Goal: Task Accomplishment & Management: Manage account settings

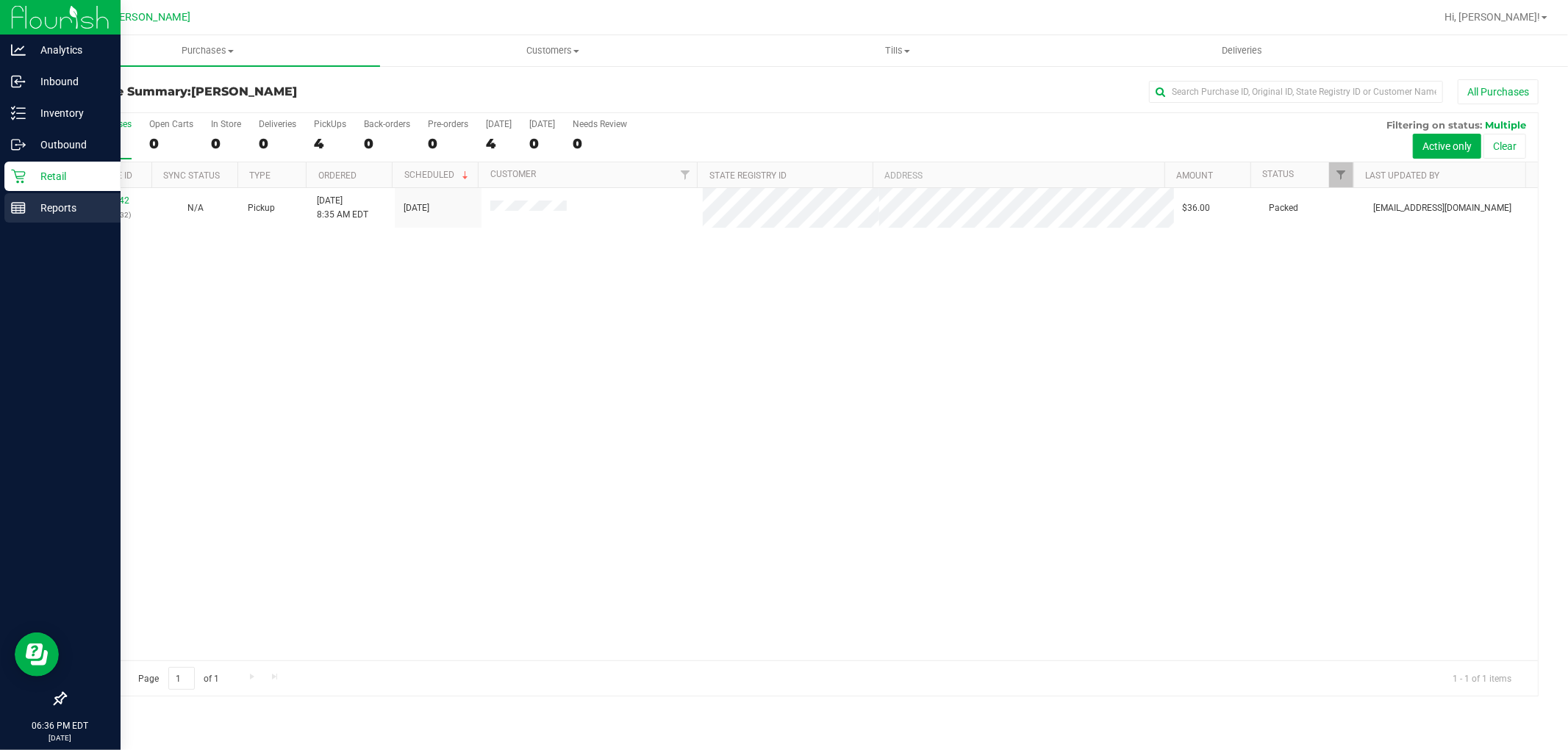
click at [15, 216] on div "Reports" at bounding box center [62, 208] width 116 height 30
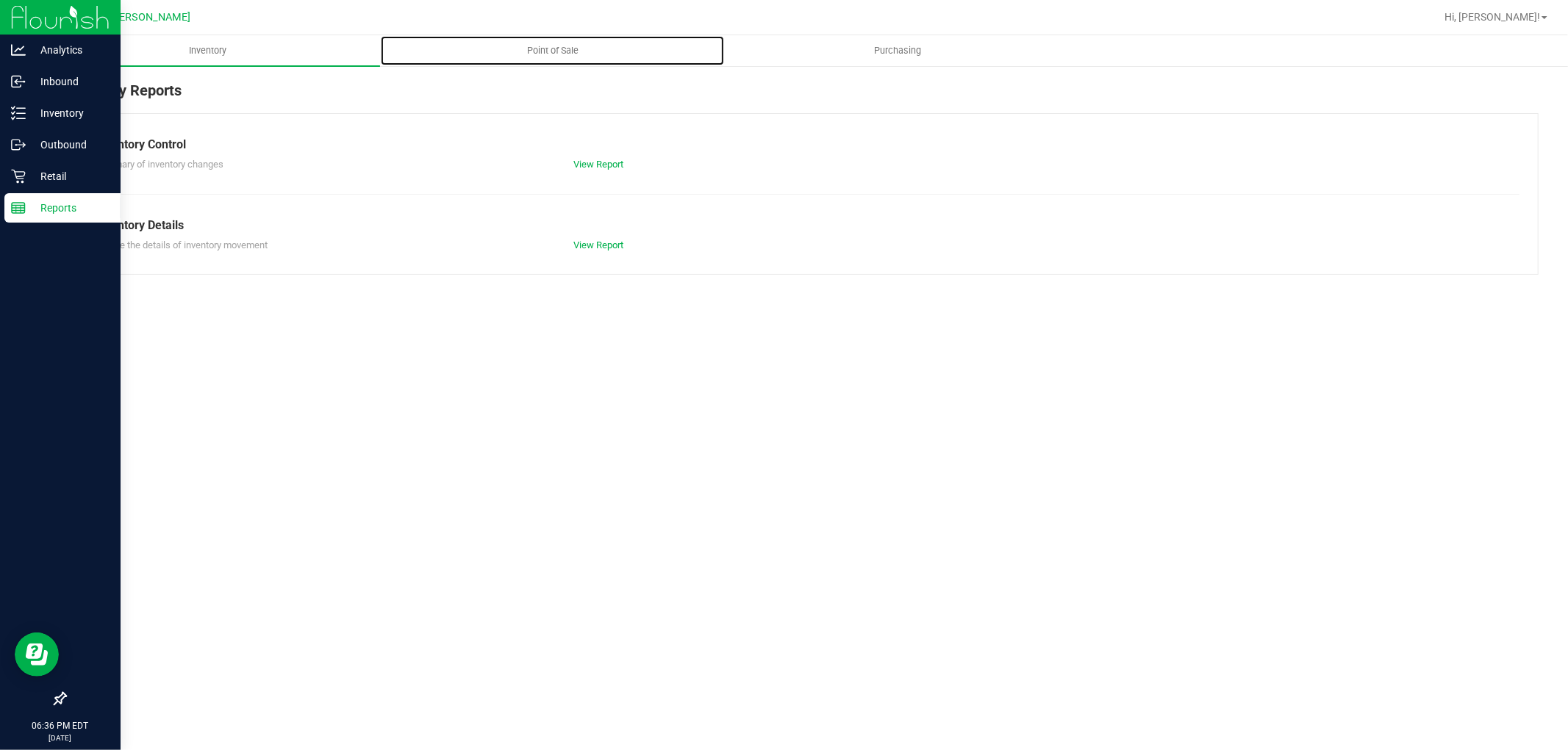
click at [564, 56] on span "Point of Sale" at bounding box center [552, 50] width 91 height 13
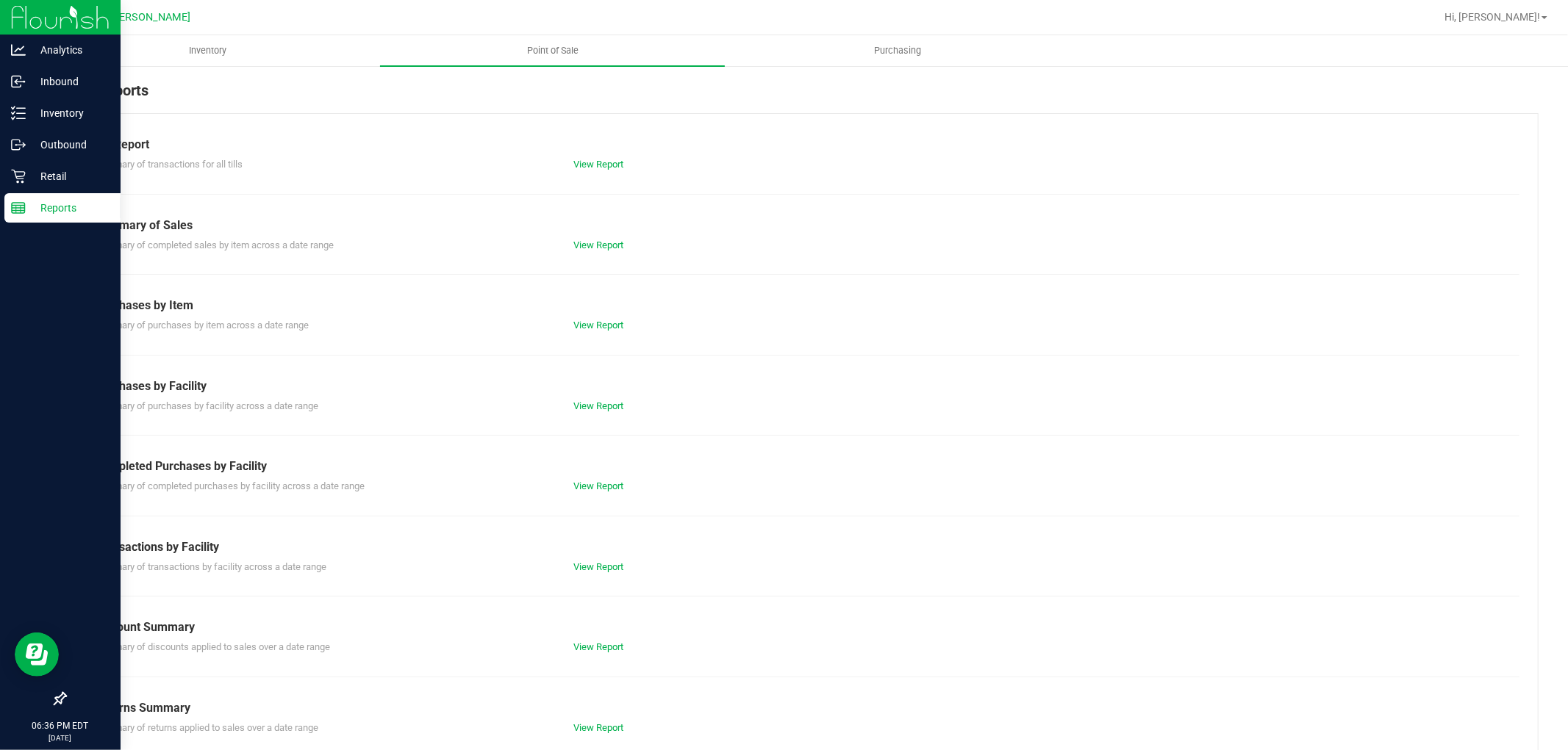
click at [607, 572] on div "View Report" at bounding box center [681, 567] width 239 height 15
click at [611, 560] on div "View Report" at bounding box center [681, 567] width 239 height 15
click at [613, 562] on link "View Report" at bounding box center [598, 567] width 50 height 11
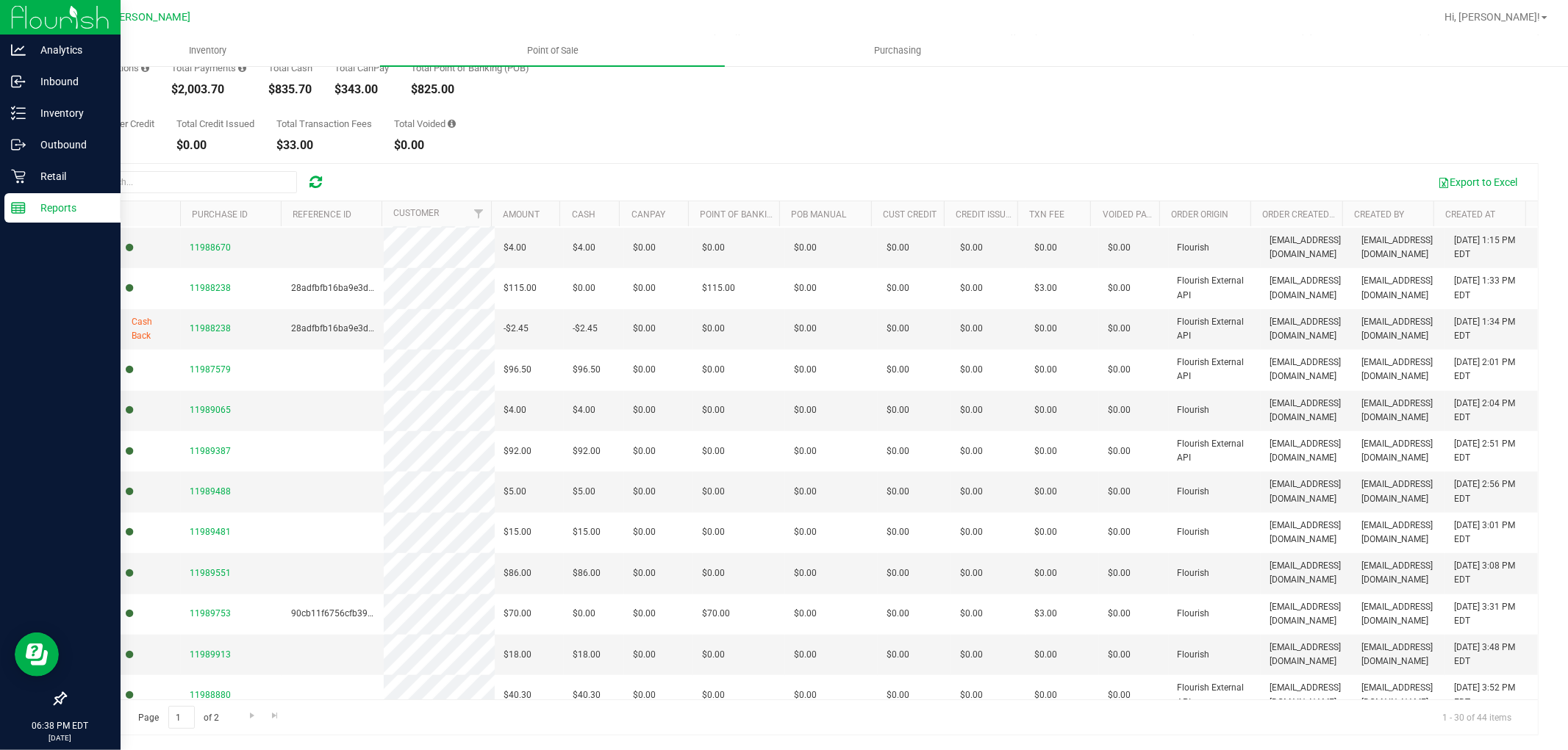
scroll to position [750, 0]
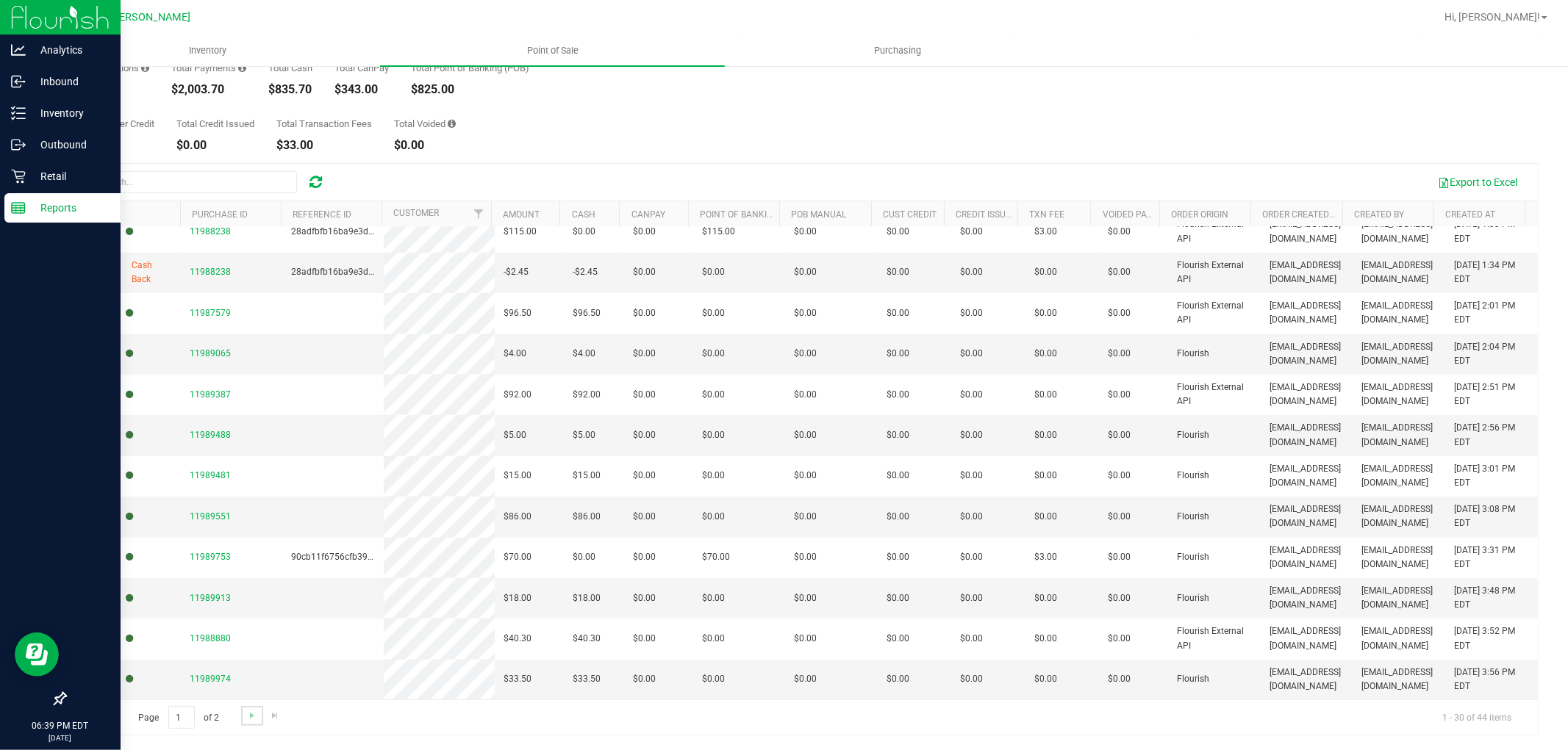
click at [243, 718] on link "Go to the next page" at bounding box center [252, 716] width 21 height 20
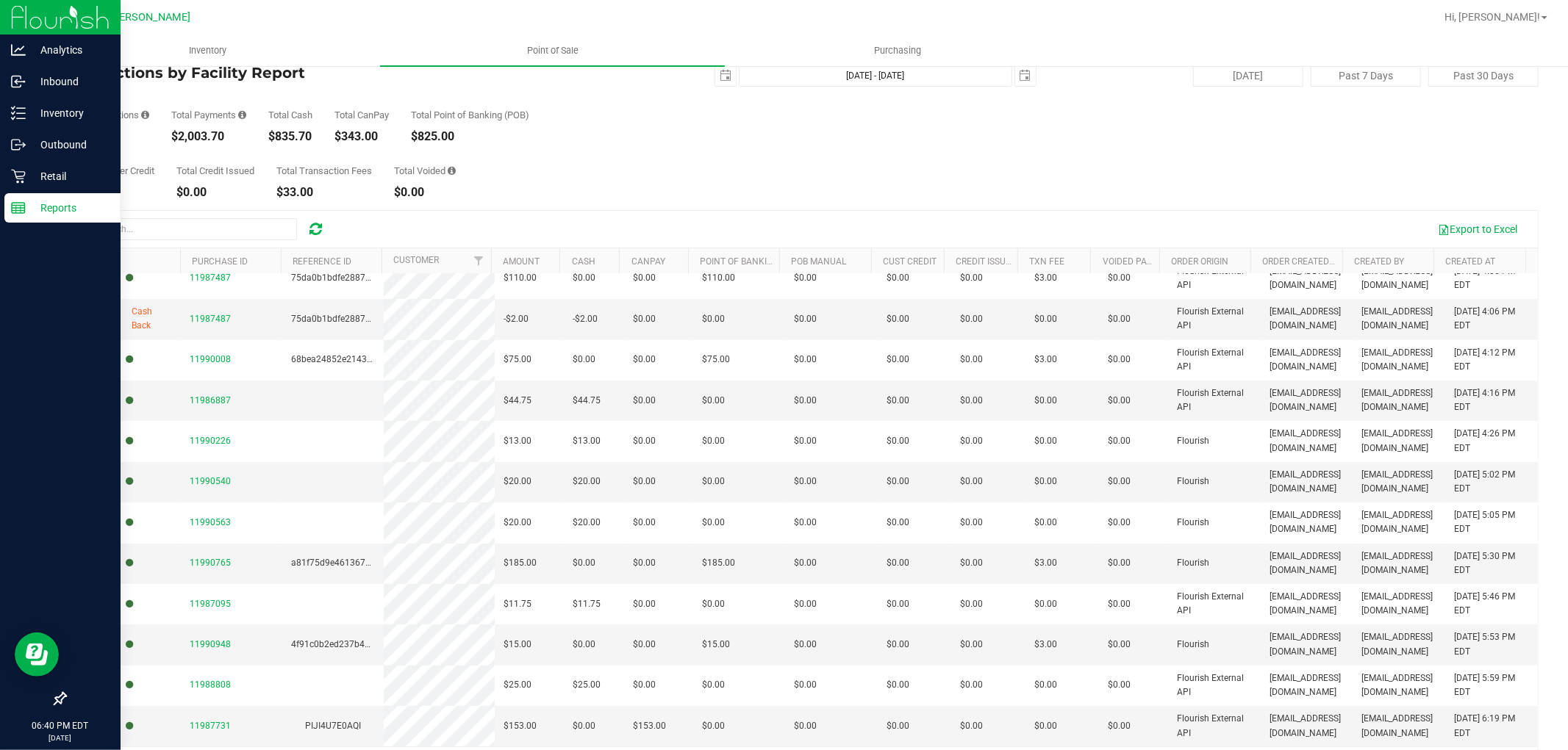
scroll to position [82, 0]
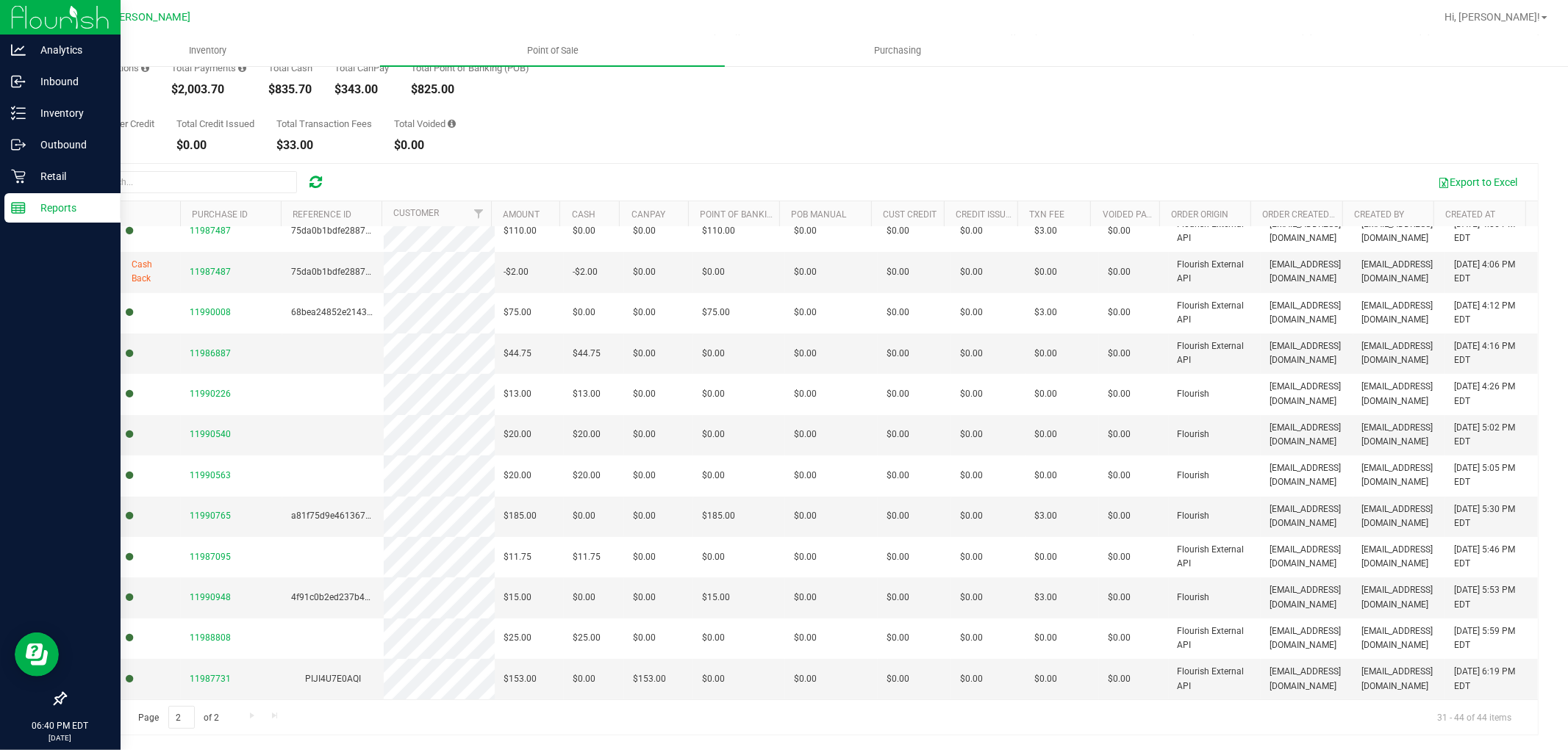
click at [111, 714] on span "Go to the previous page" at bounding box center [105, 716] width 12 height 12
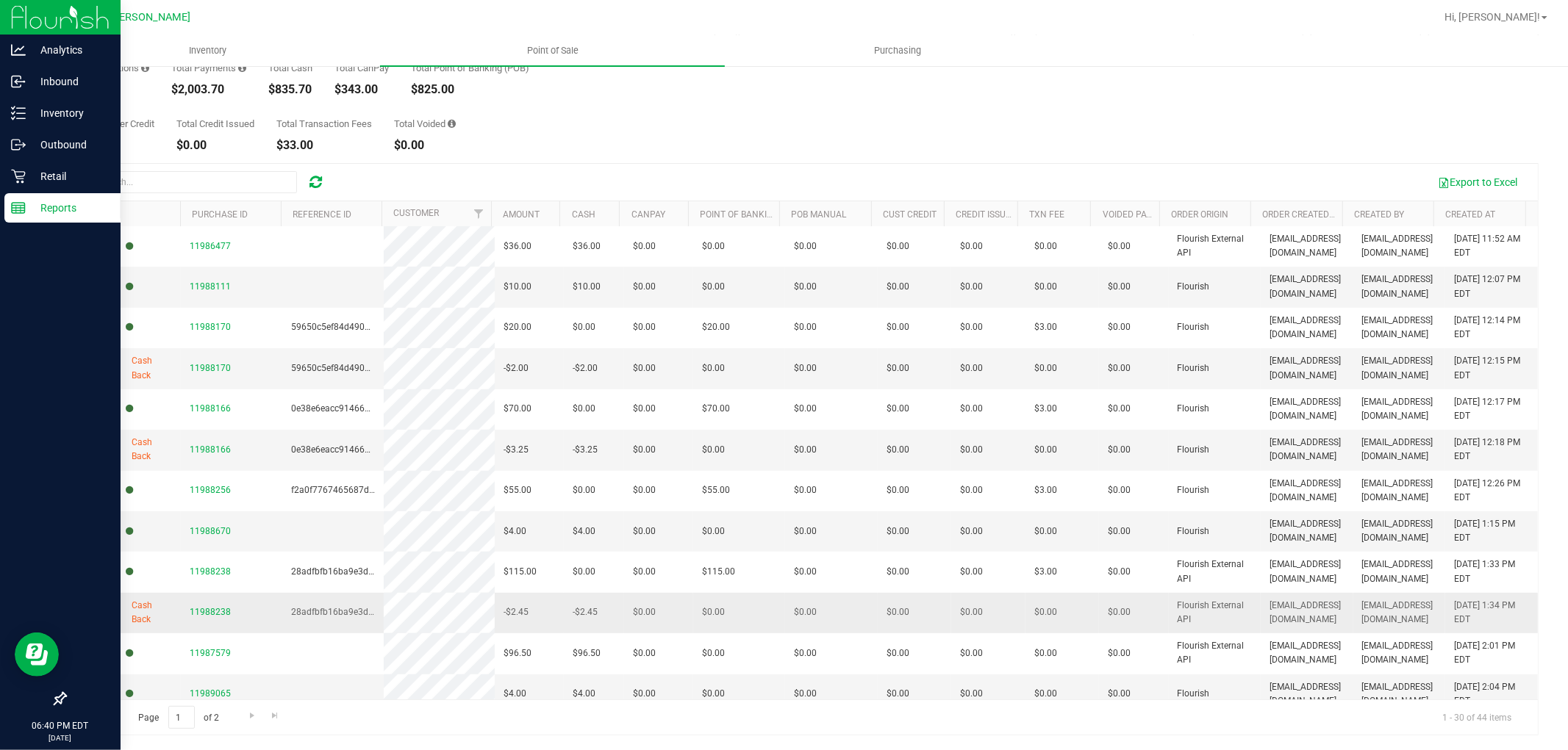
scroll to position [750, 0]
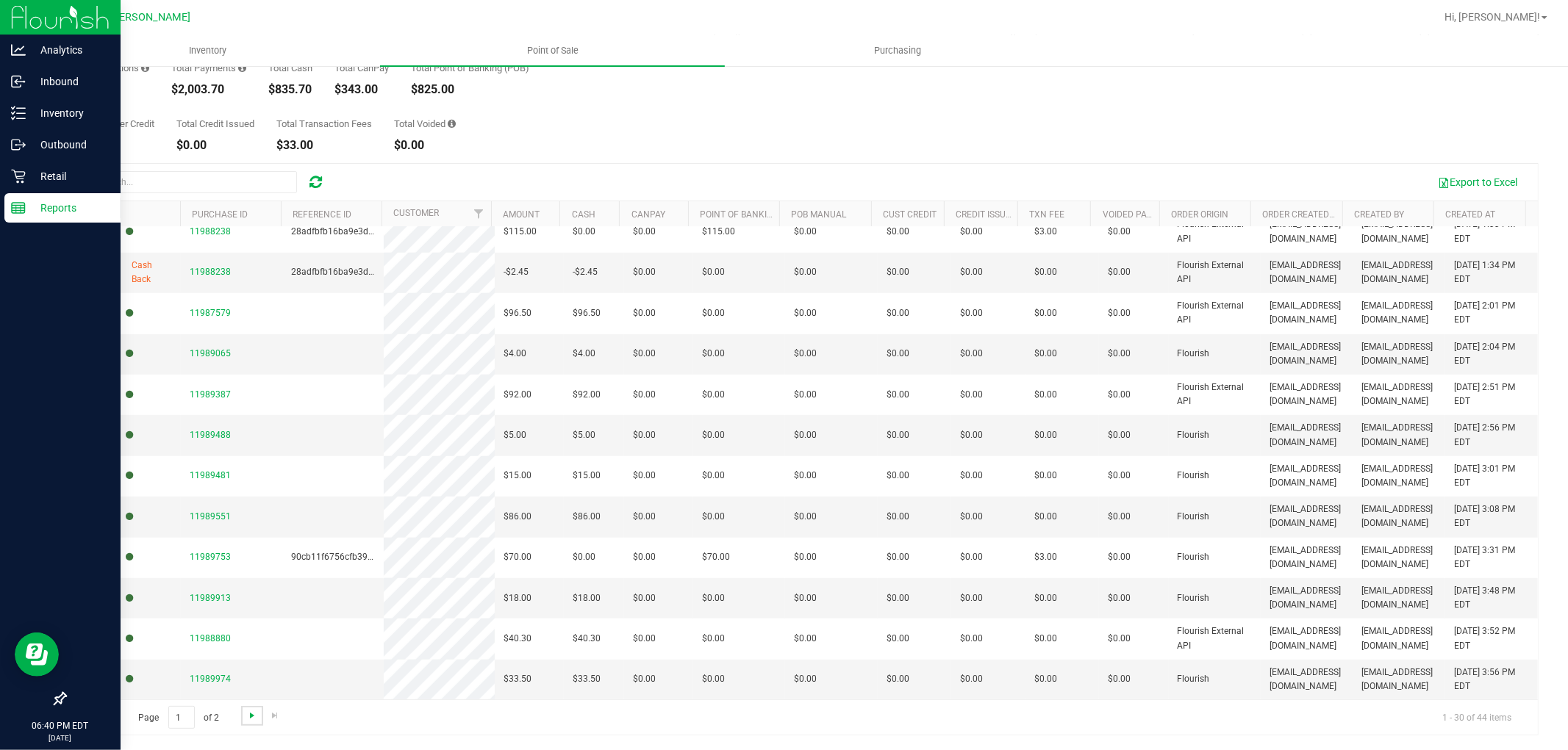
click at [251, 715] on span "Go to the next page" at bounding box center [252, 716] width 12 height 12
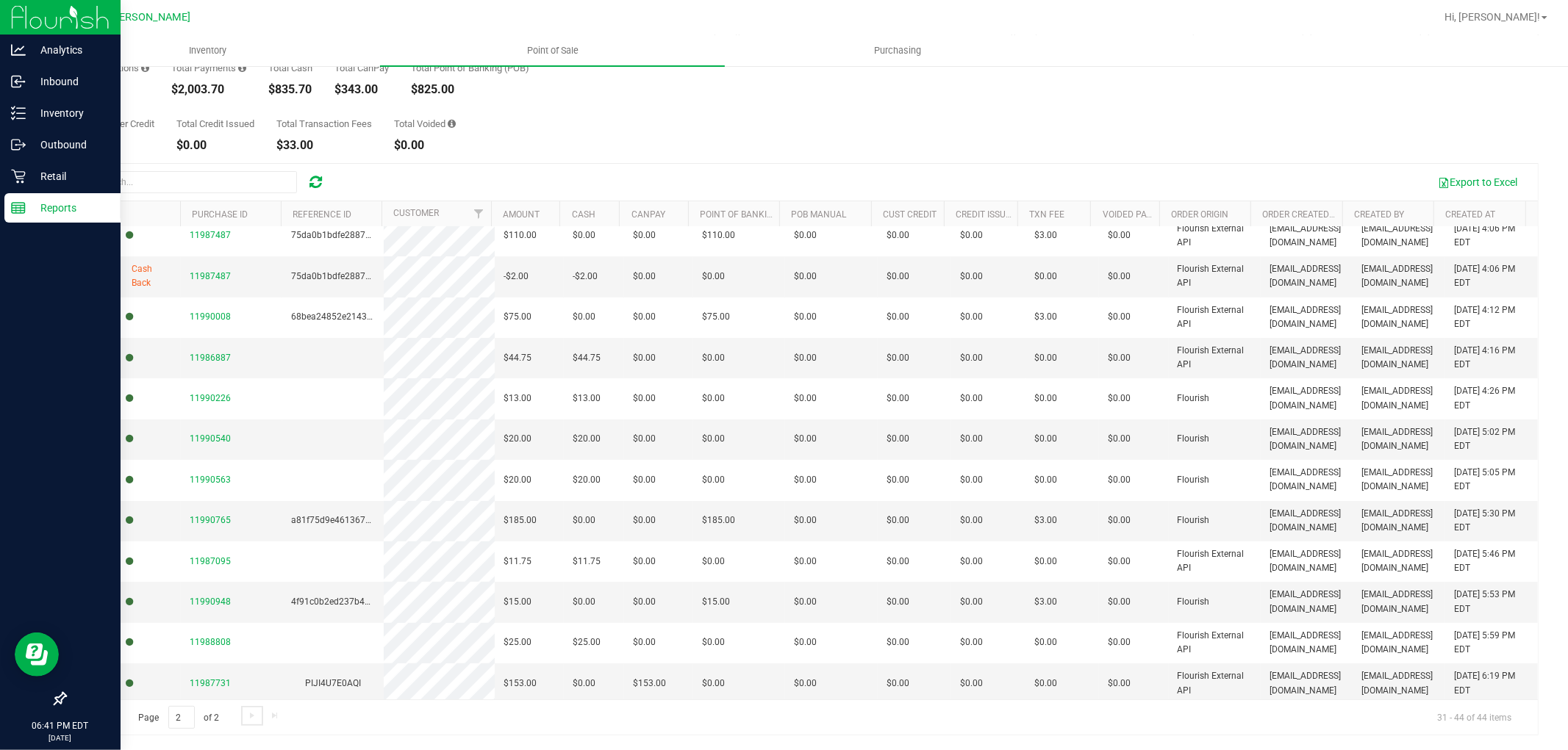
scroll to position [97, 0]
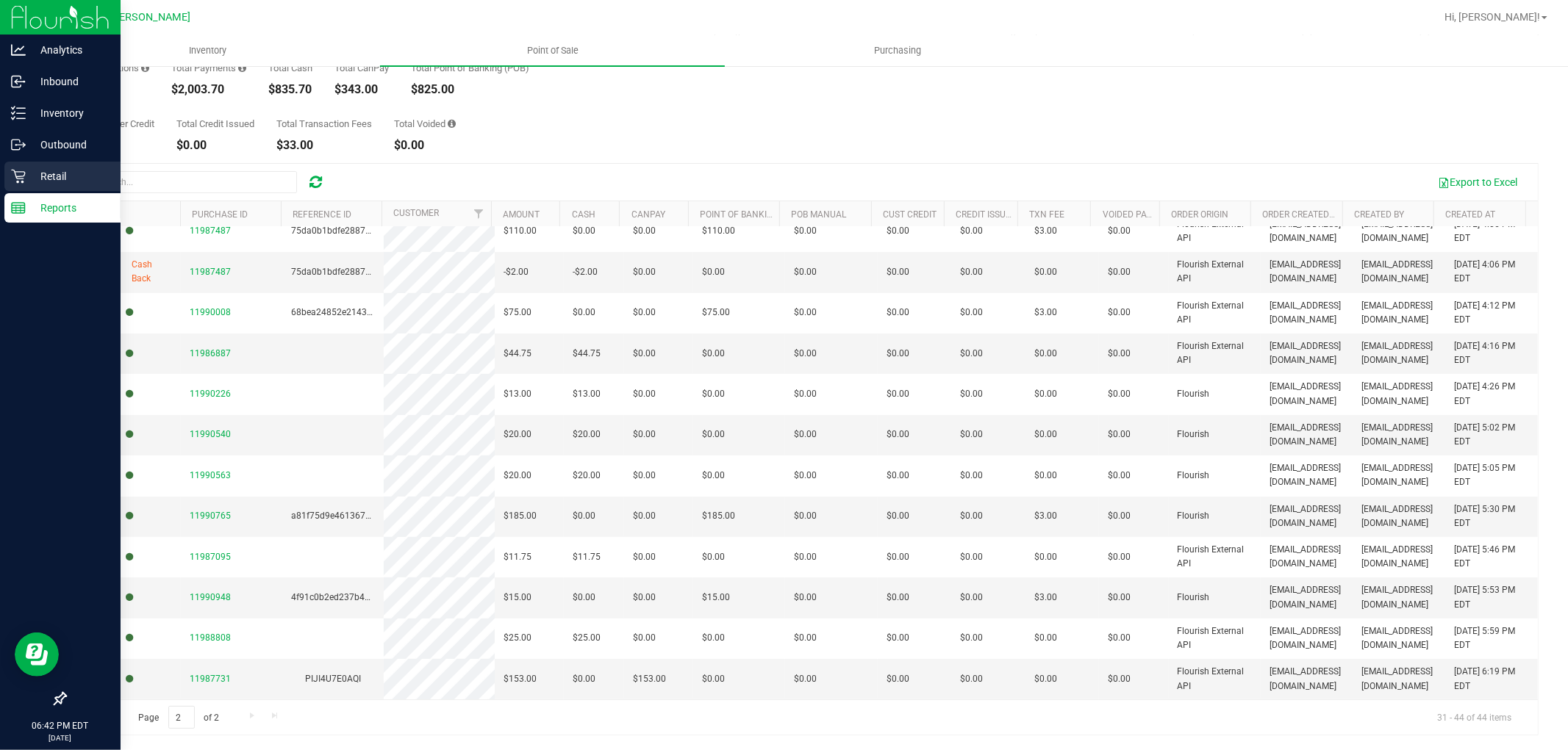
click at [28, 175] on p "Retail" at bounding box center [70, 176] width 89 height 18
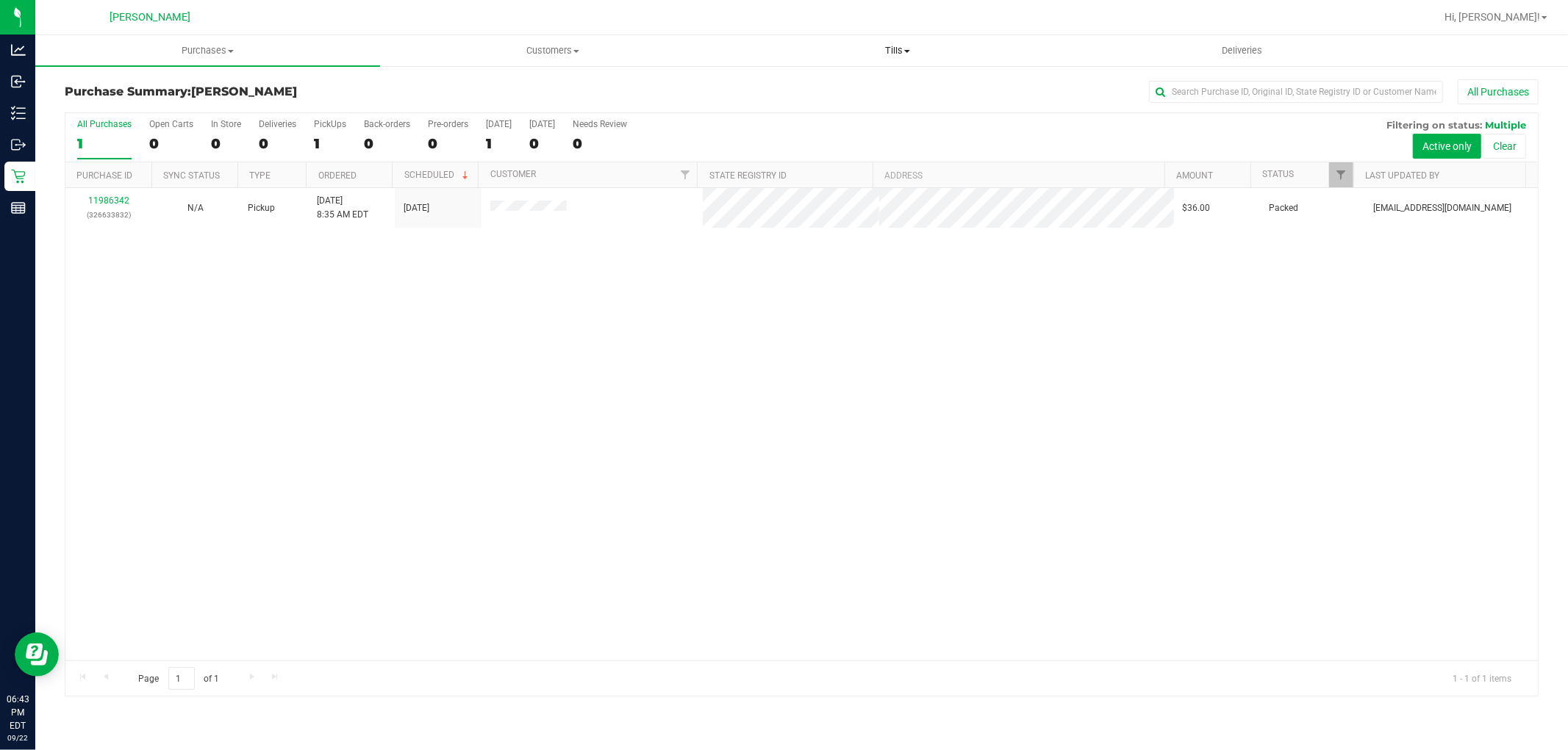
click at [908, 47] on span "Tills" at bounding box center [897, 50] width 343 height 13
click at [805, 91] on span "Manage tills" at bounding box center [774, 88] width 99 height 12
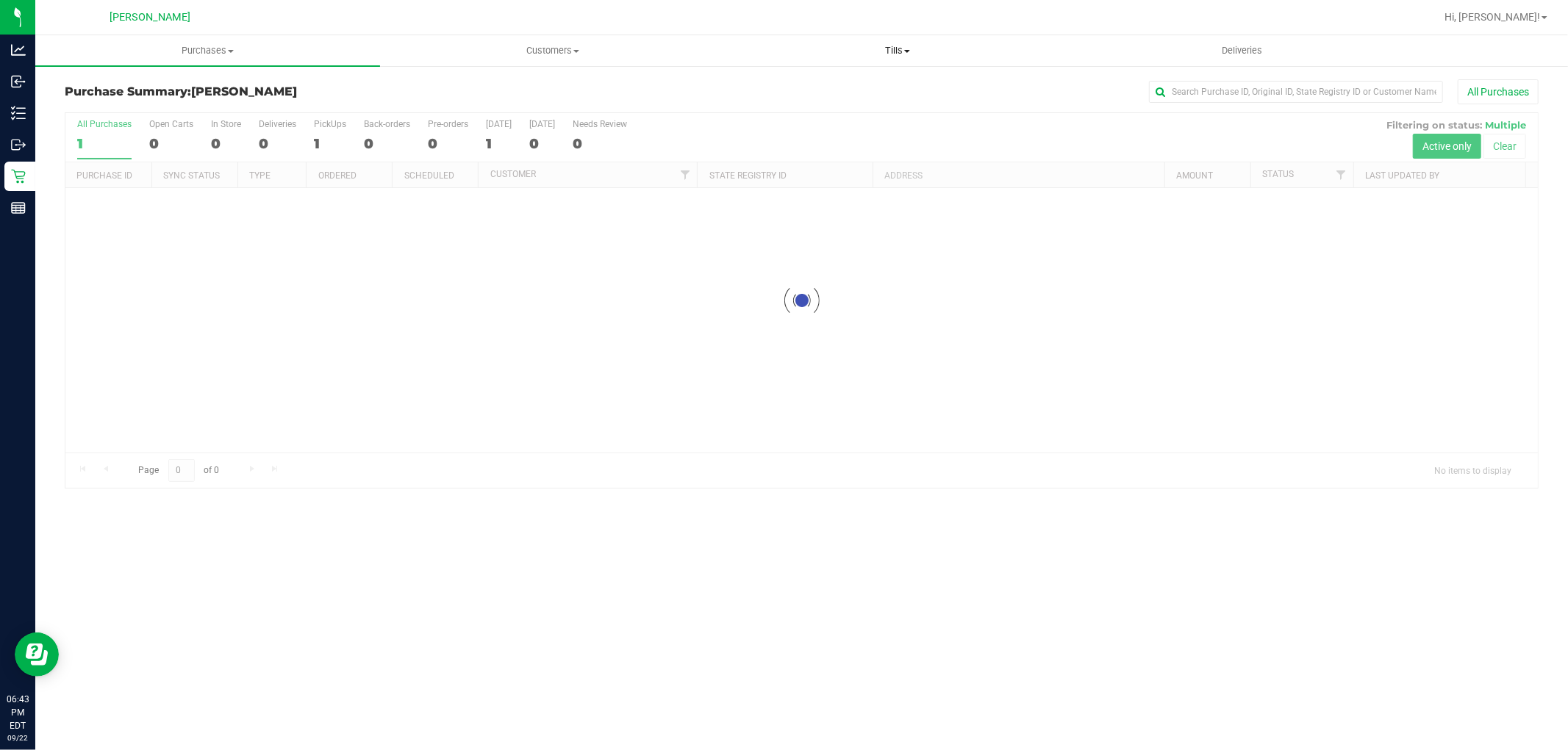
click at [900, 52] on span "Tills" at bounding box center [897, 50] width 343 height 13
click at [814, 89] on span "Manage tills" at bounding box center [774, 88] width 99 height 12
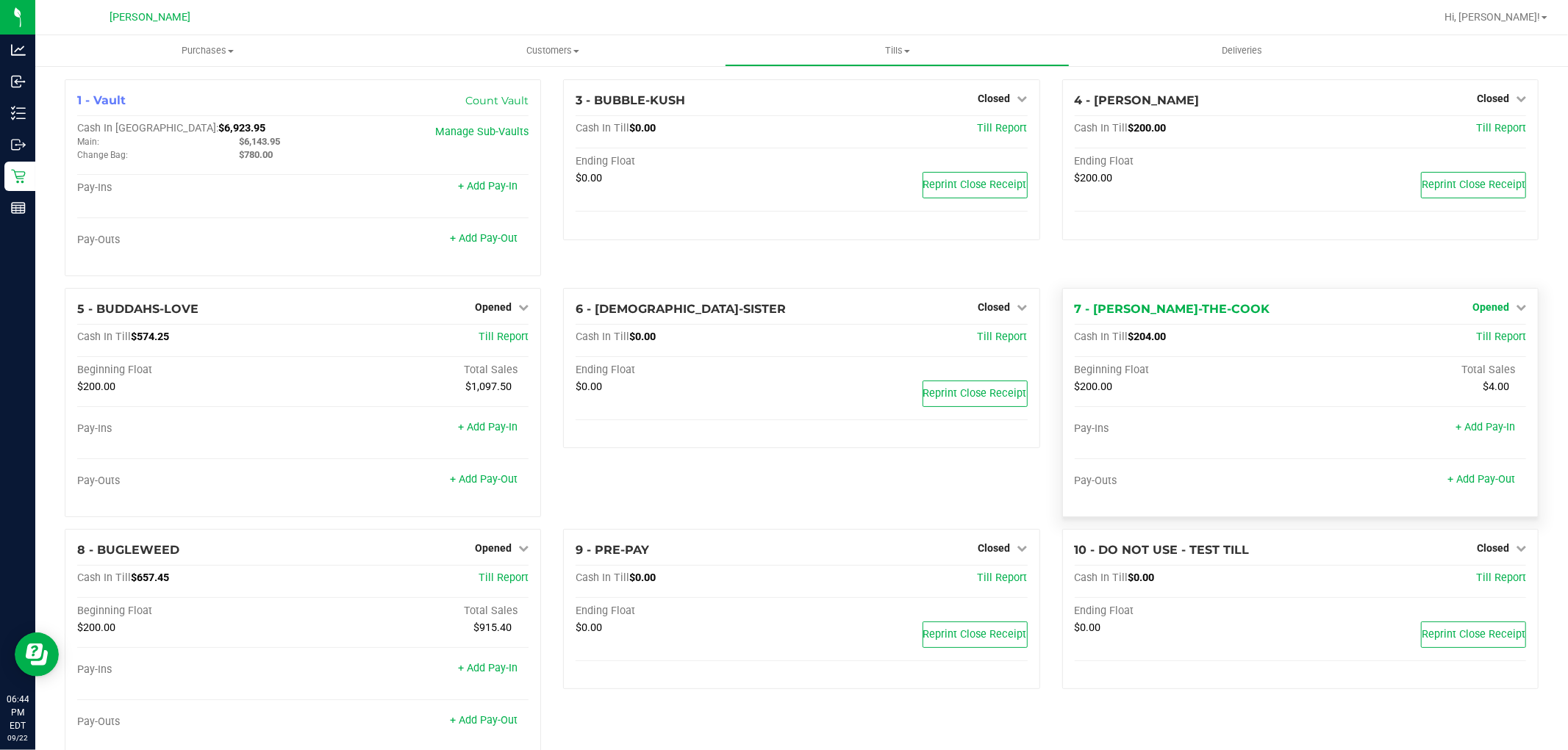
click at [1478, 310] on span "Opened" at bounding box center [1490, 307] width 36 height 12
click at [1474, 335] on link "Close Till" at bounding box center [1492, 337] width 40 height 12
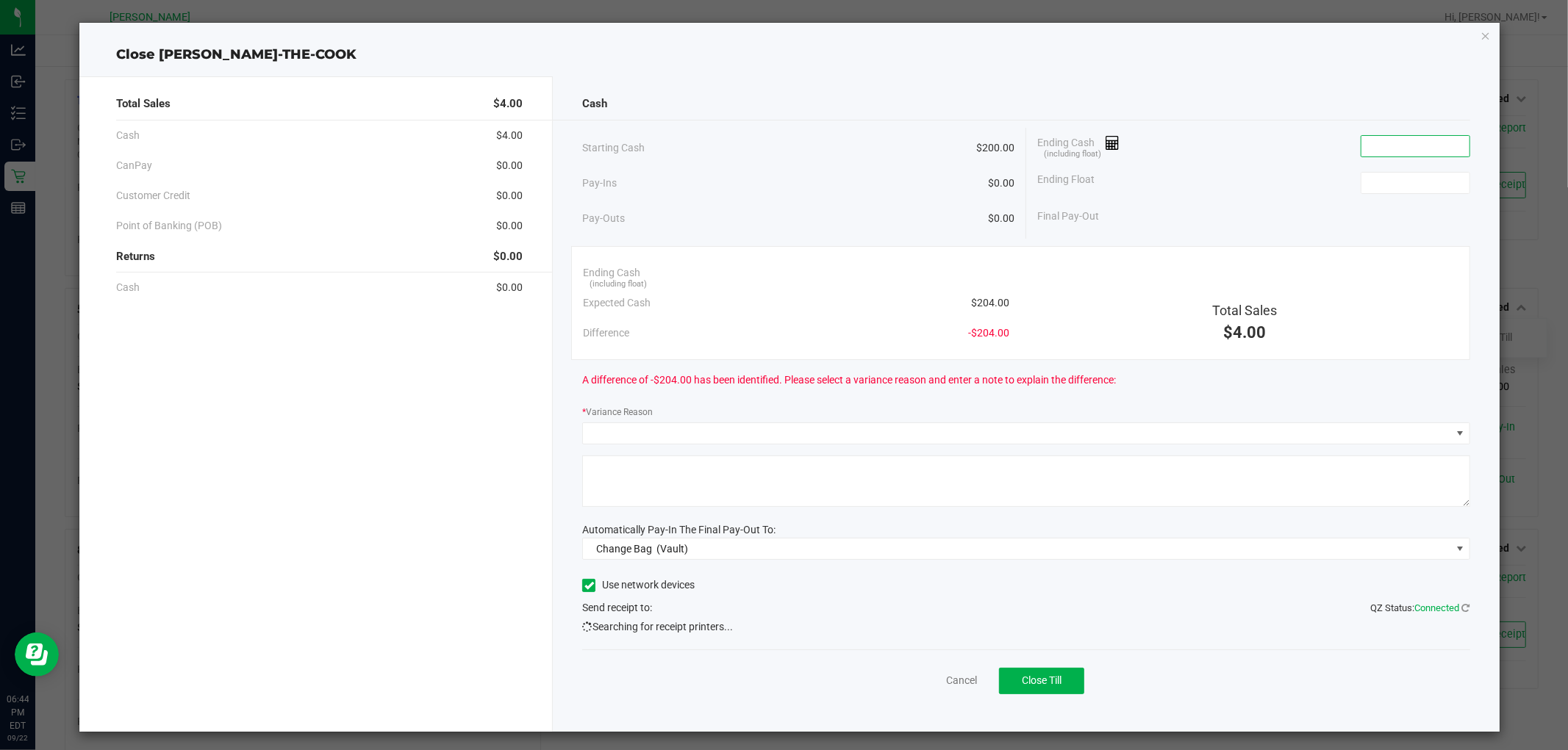
click at [1361, 145] on input at bounding box center [1415, 146] width 108 height 20
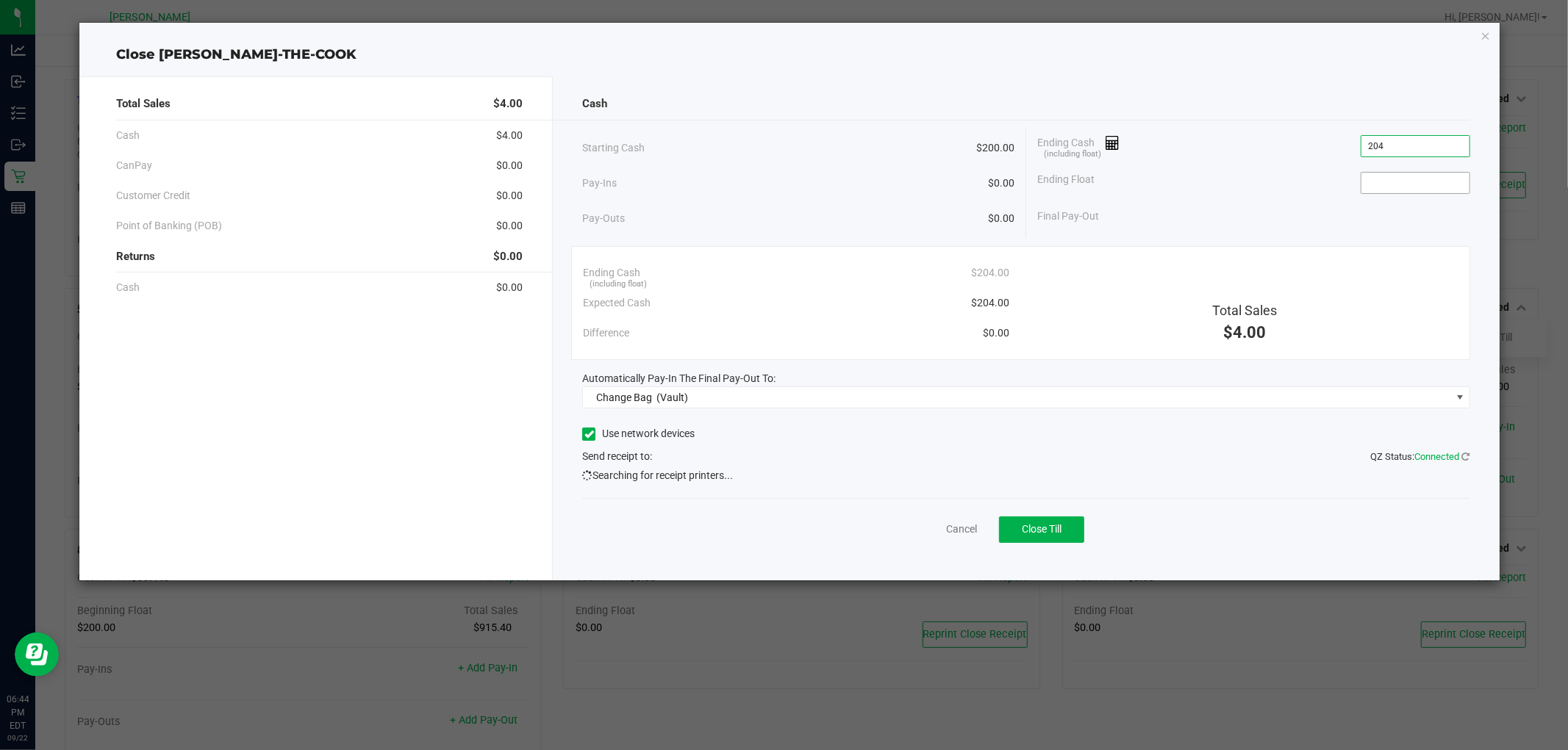
type input "$204.00"
click at [1411, 179] on input at bounding box center [1415, 183] width 108 height 20
type input "$200.00"
click at [1409, 218] on div "Final Pay-Out $4.00" at bounding box center [1253, 216] width 433 height 30
click at [745, 394] on span "Change Bag (Vault)" at bounding box center [1016, 398] width 867 height 20
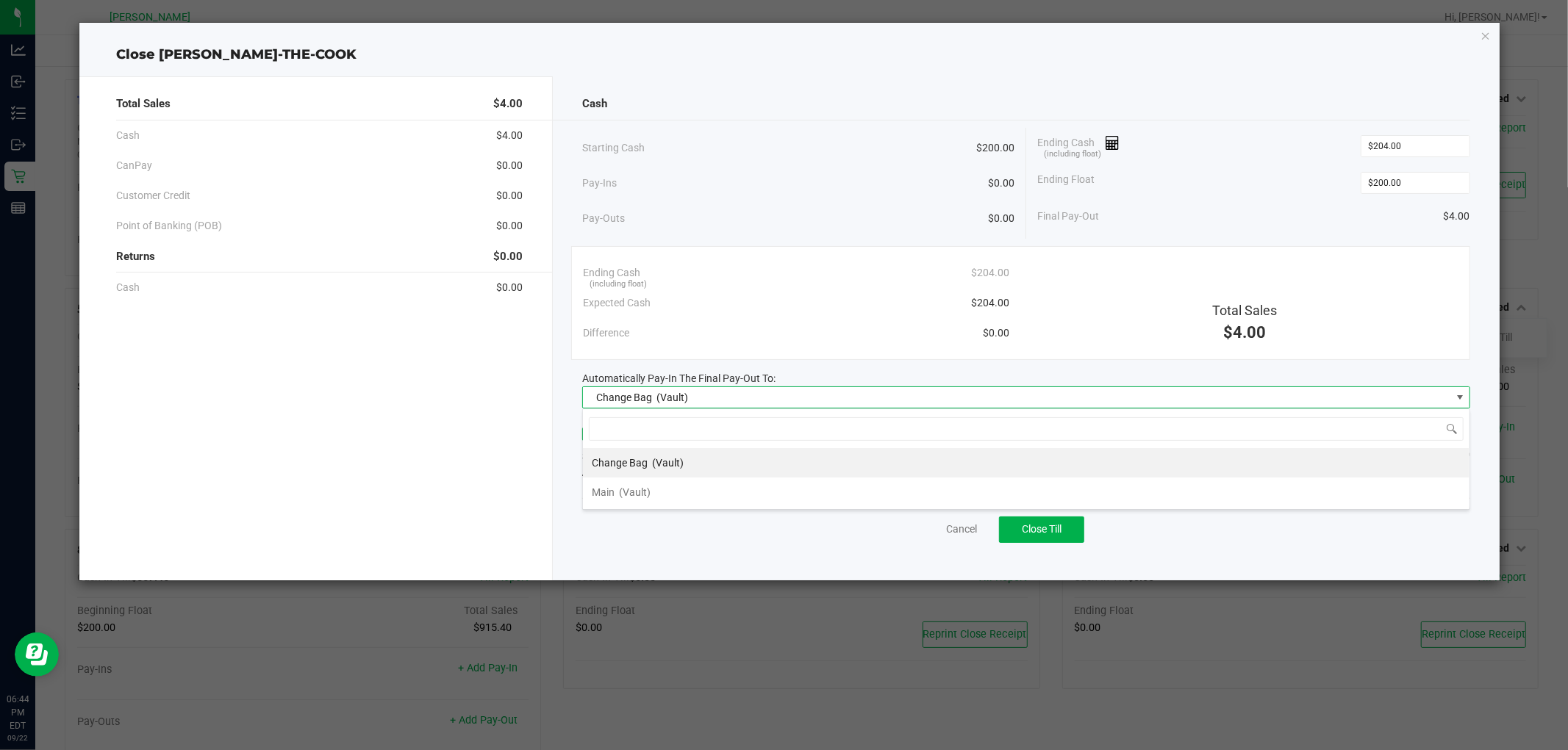
scroll to position [22, 887]
click at [649, 498] on div "Main (Vault)" at bounding box center [620, 492] width 59 height 26
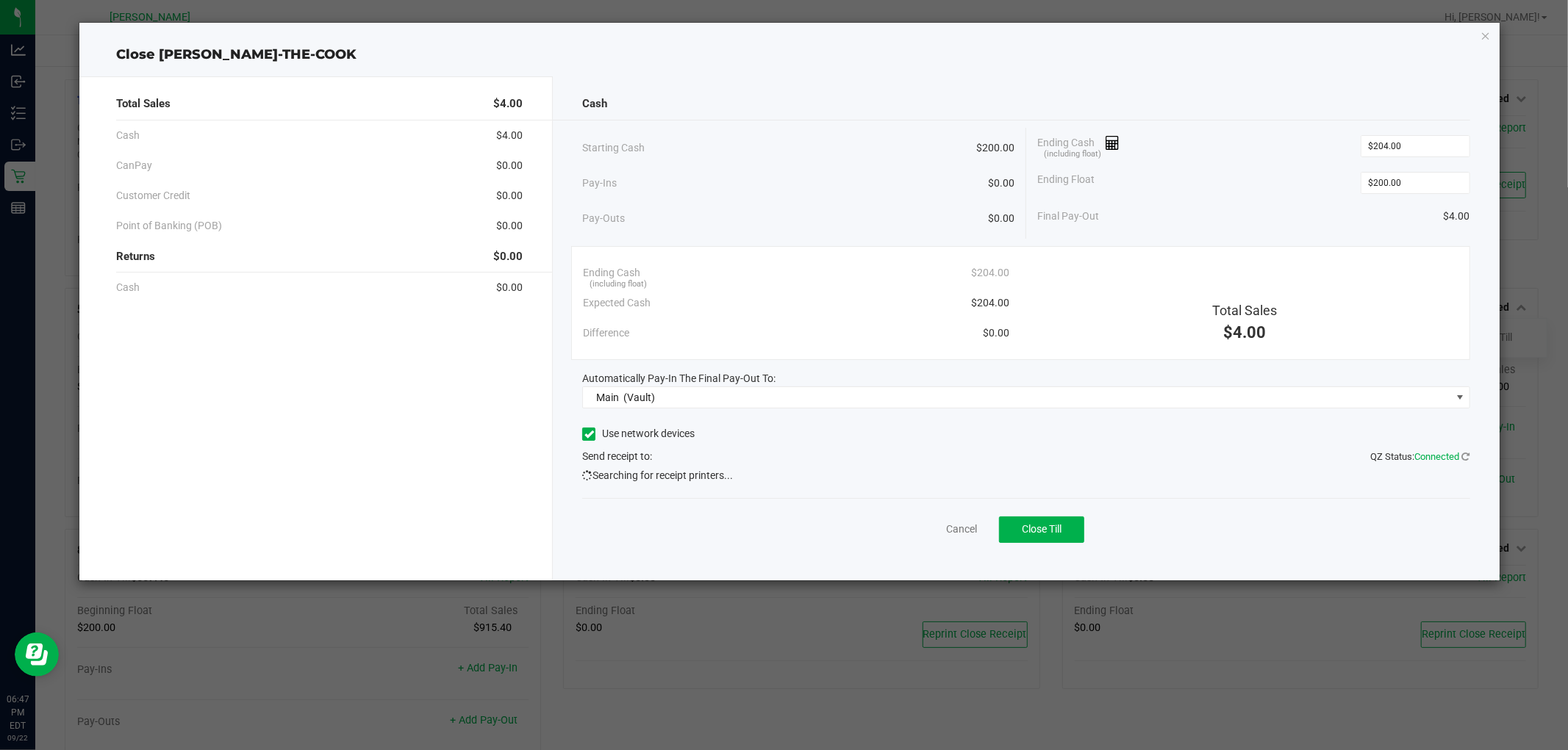
click at [591, 479] on icon at bounding box center [586, 474] width 14 height 14
click at [696, 473] on span "Searching for receipt printers..." at bounding box center [658, 475] width 151 height 16
click at [1483, 32] on icon "button" at bounding box center [1485, 34] width 10 height 18
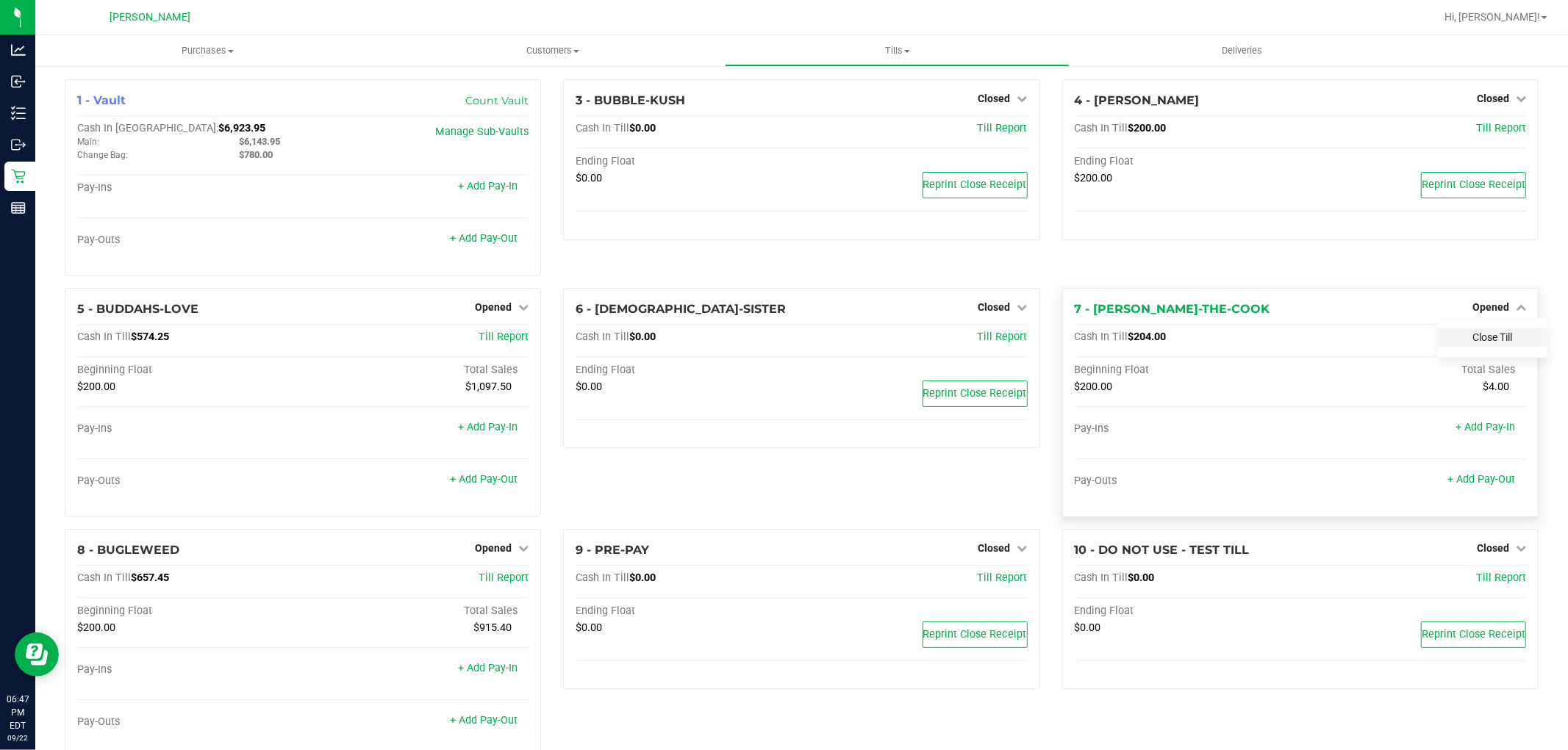
click at [1496, 334] on link "Close Till" at bounding box center [1492, 337] width 40 height 12
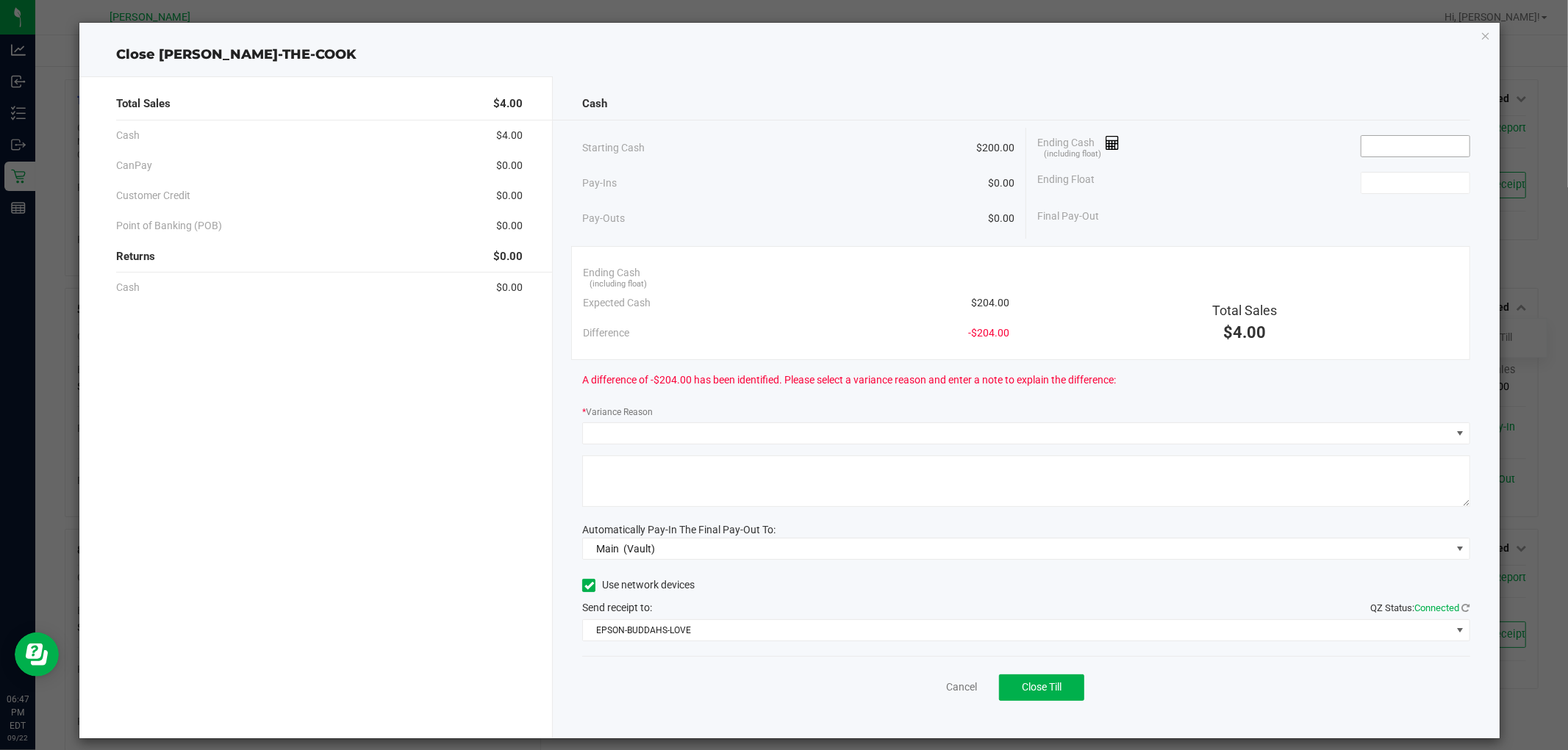
click at [1402, 136] on input at bounding box center [1415, 146] width 108 height 20
click at [1414, 181] on input at bounding box center [1415, 183] width 108 height 20
click at [1405, 156] on input "200" at bounding box center [1415, 146] width 108 height 20
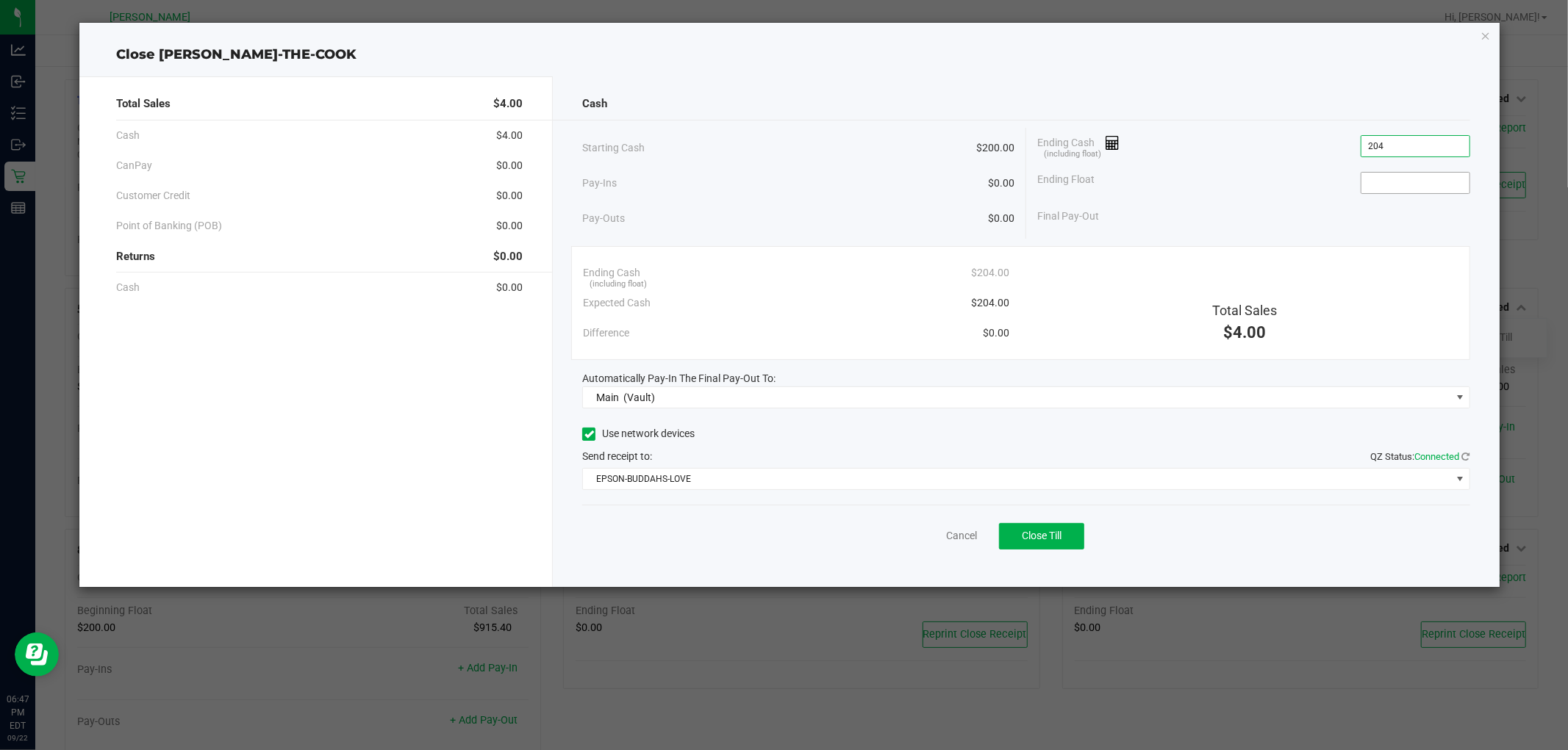
type input "$204.00"
click at [1426, 179] on input at bounding box center [1415, 183] width 108 height 20
type input "$200.00"
click at [1352, 225] on div "Final Pay-Out $4.00" at bounding box center [1253, 216] width 433 height 30
click at [670, 398] on span "Main (Vault)" at bounding box center [1016, 398] width 867 height 20
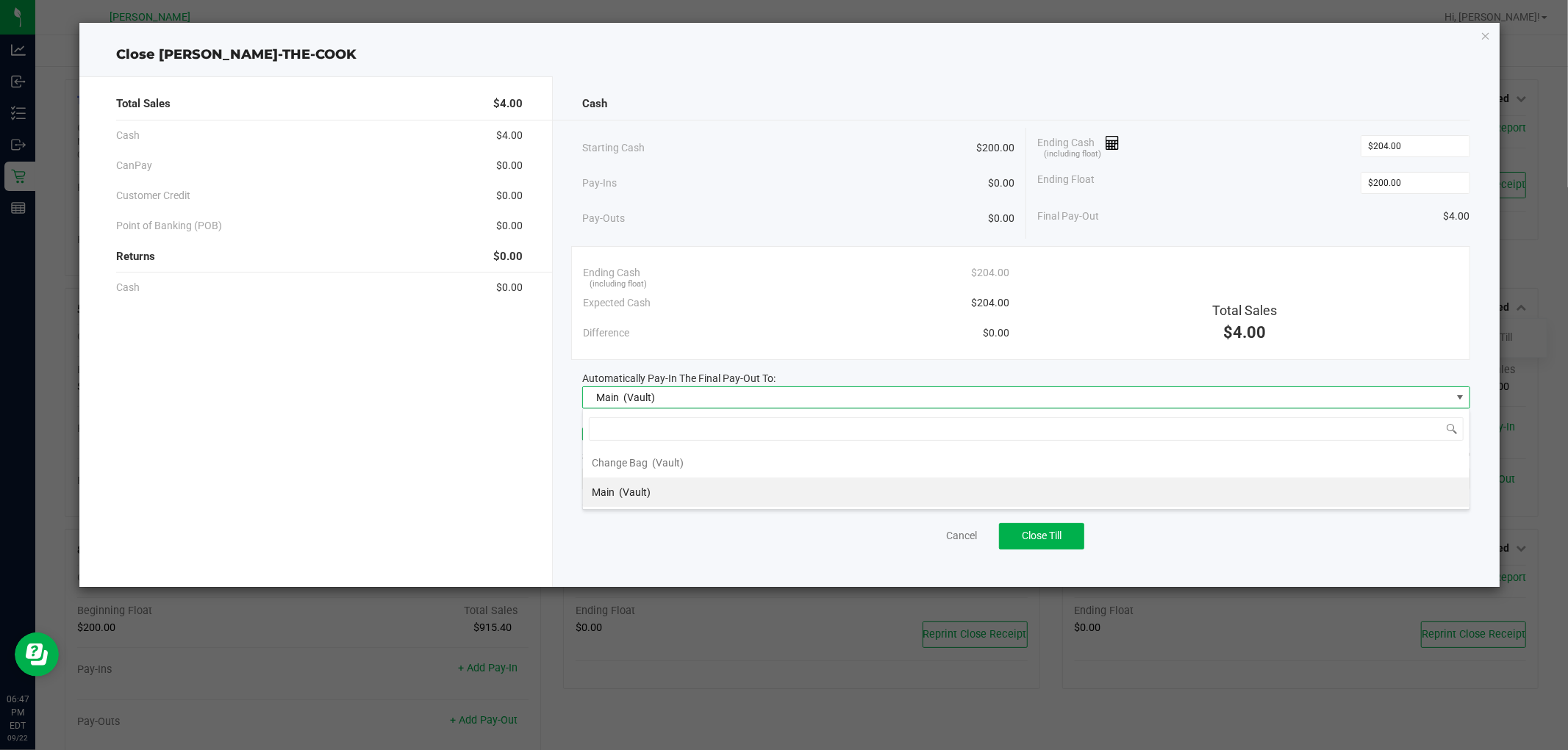
click at [670, 398] on span "Main (Vault)" at bounding box center [1016, 398] width 867 height 20
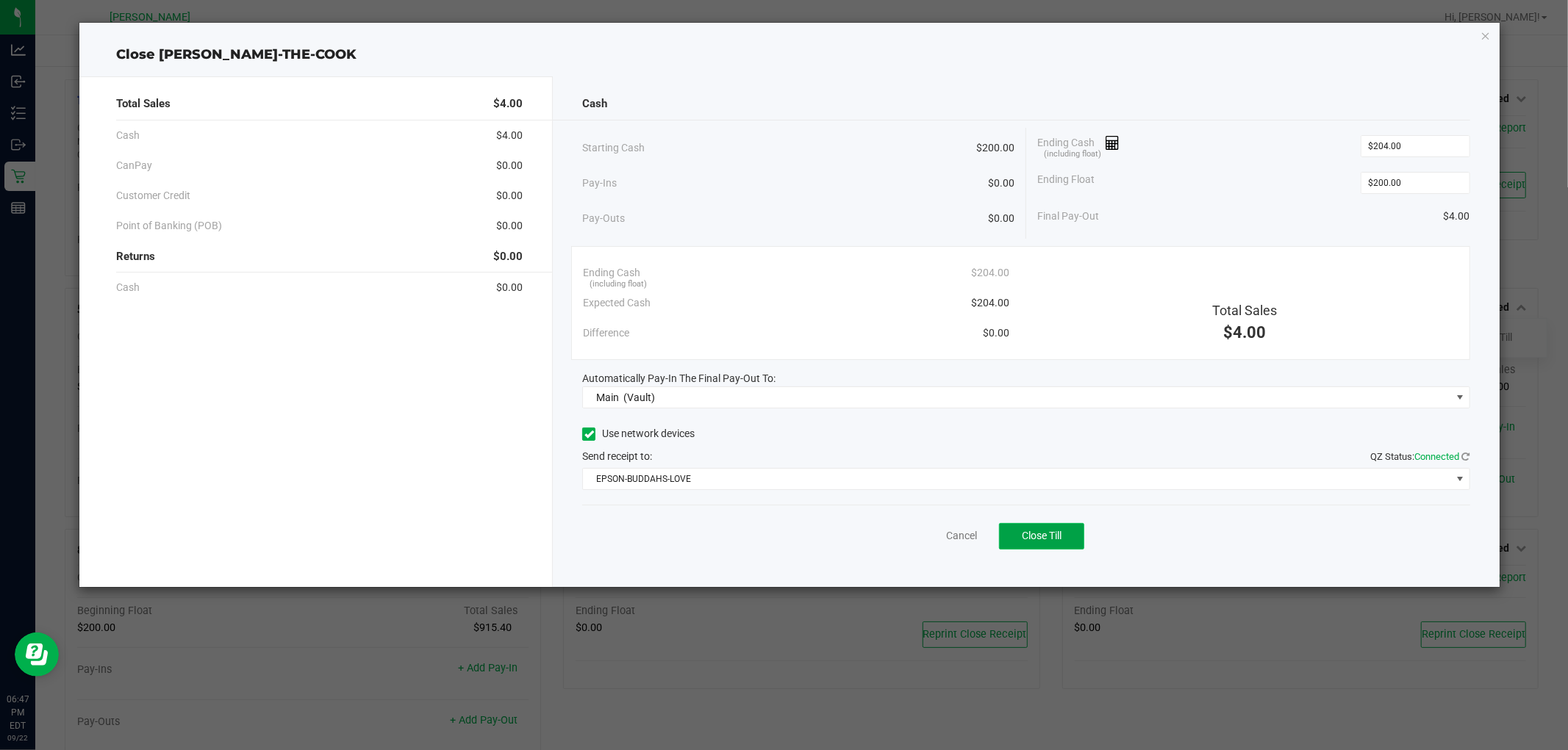
click at [1016, 529] on button "Close Till" at bounding box center [1042, 537] width 86 height 26
click at [924, 533] on link "Dismiss" at bounding box center [928, 536] width 35 height 16
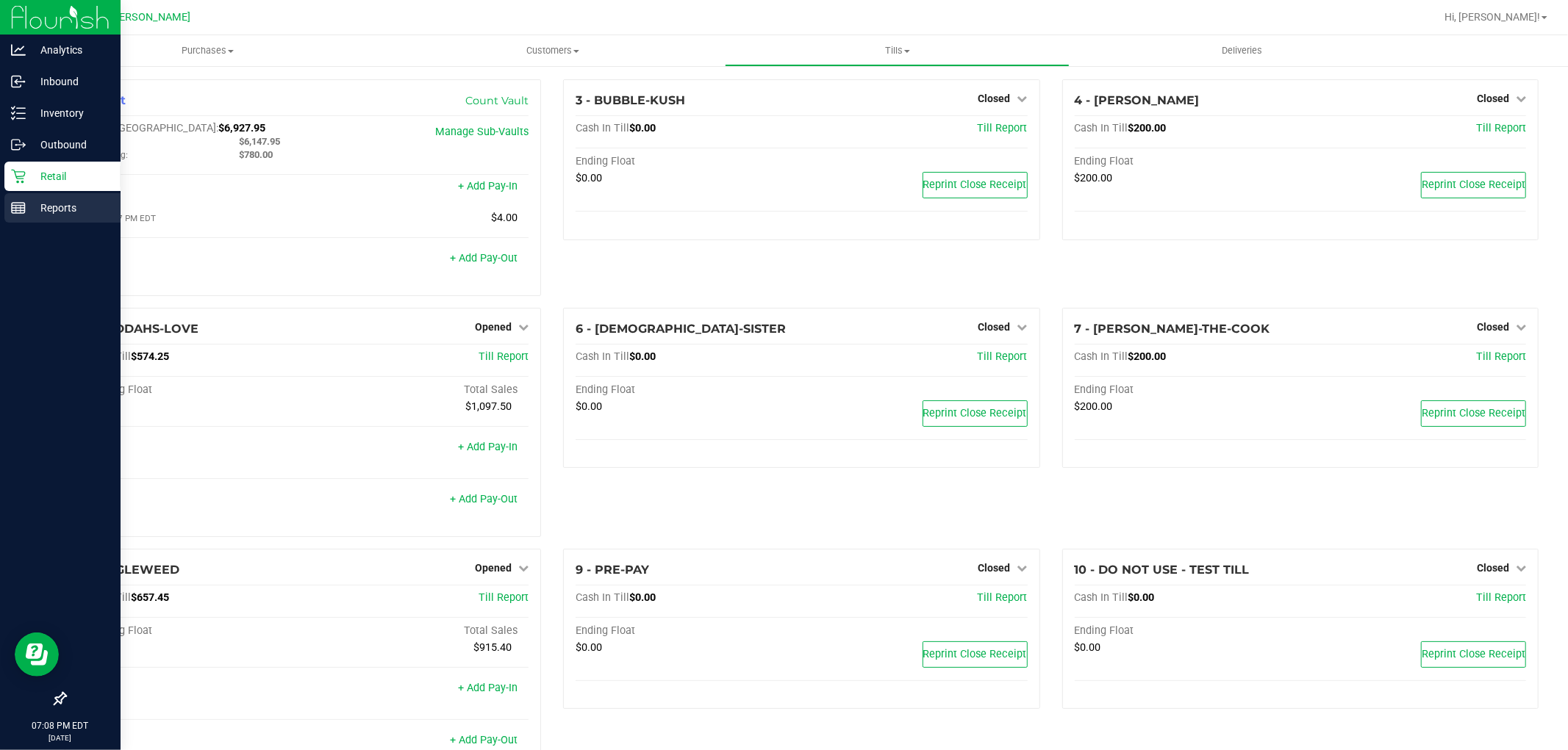
click at [16, 207] on line at bounding box center [16, 210] width 0 height 7
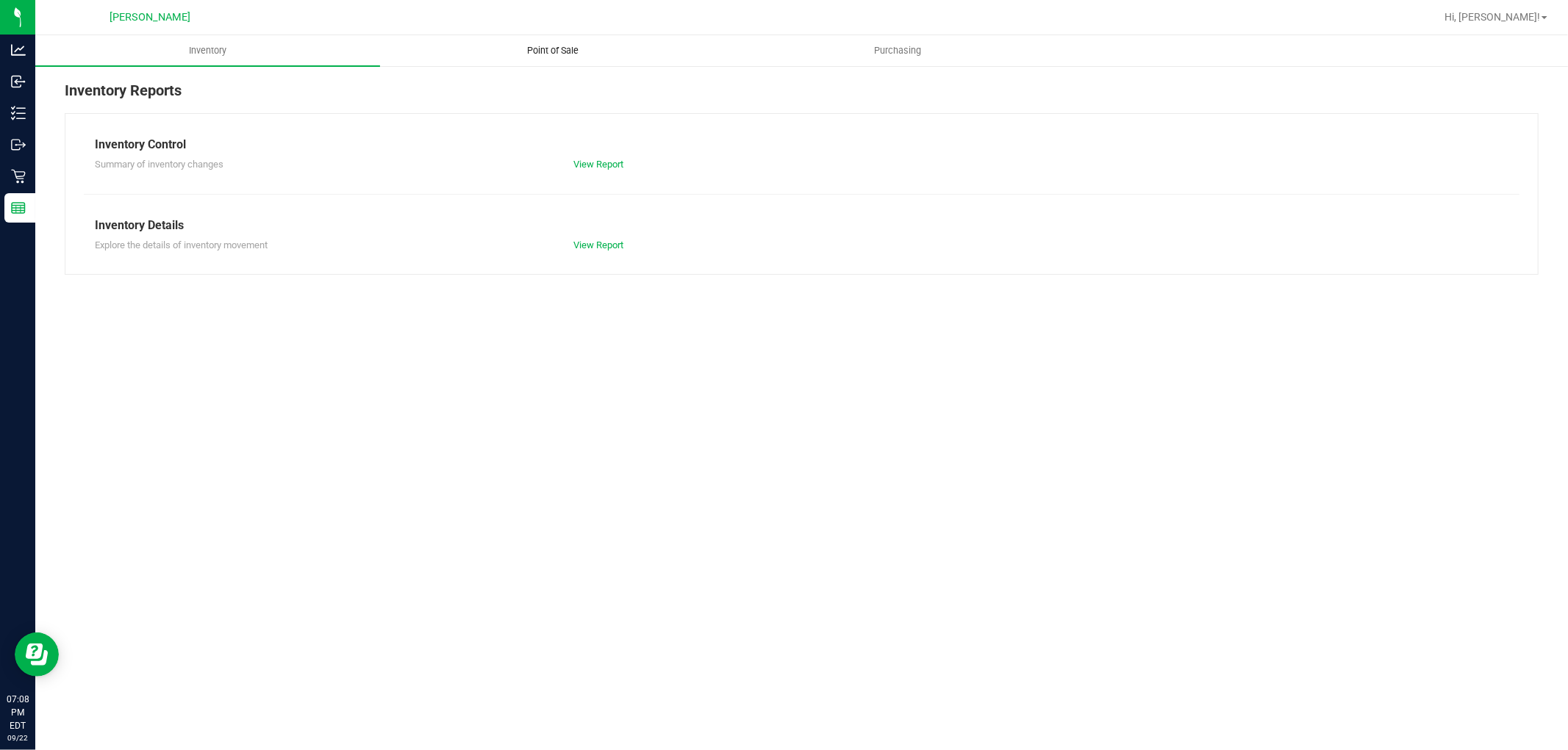
click at [561, 48] on span "Point of Sale" at bounding box center [552, 50] width 91 height 13
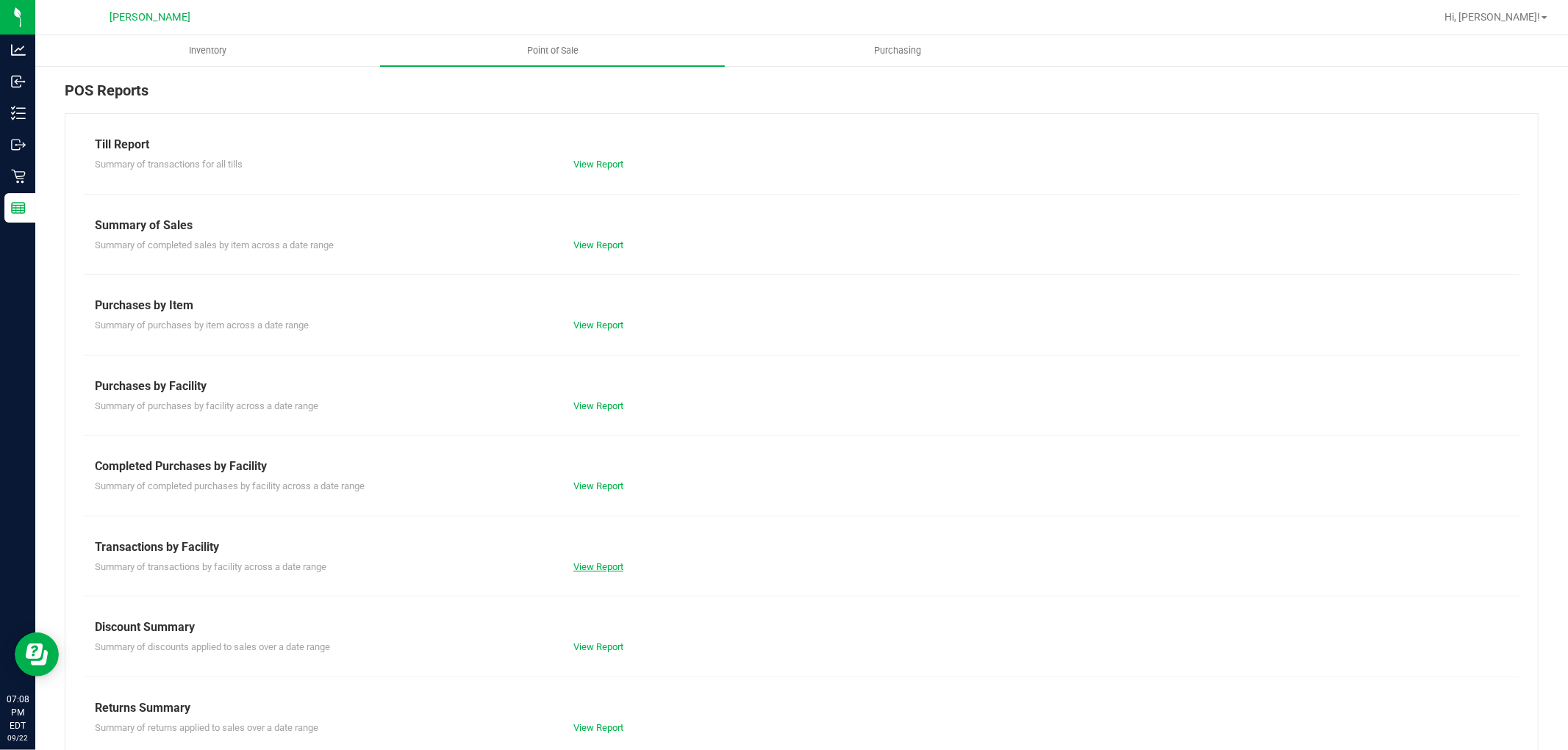
click at [573, 565] on link "View Report" at bounding box center [598, 567] width 50 height 11
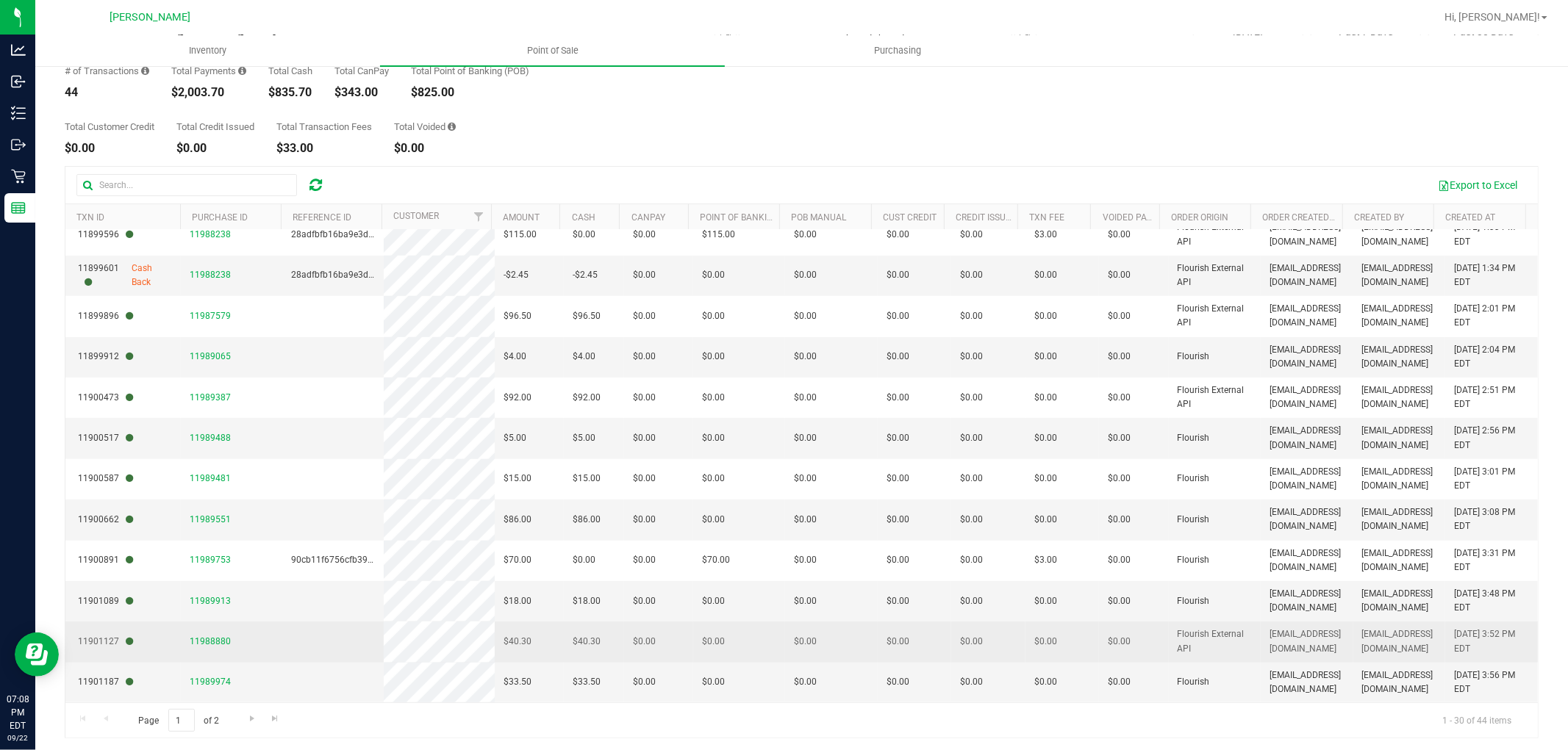
scroll to position [82, 0]
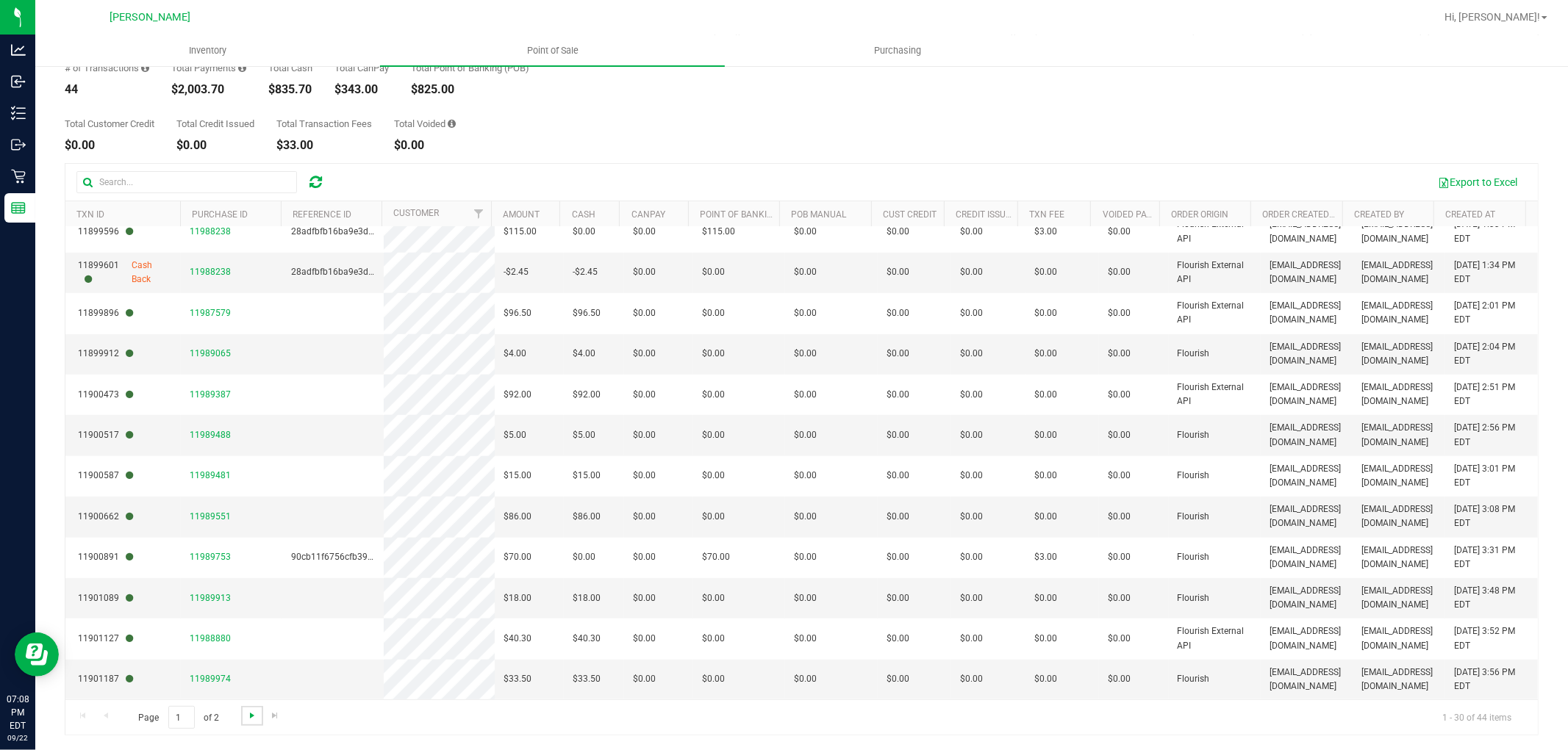
click at [255, 716] on span "Go to the next page" at bounding box center [252, 716] width 12 height 12
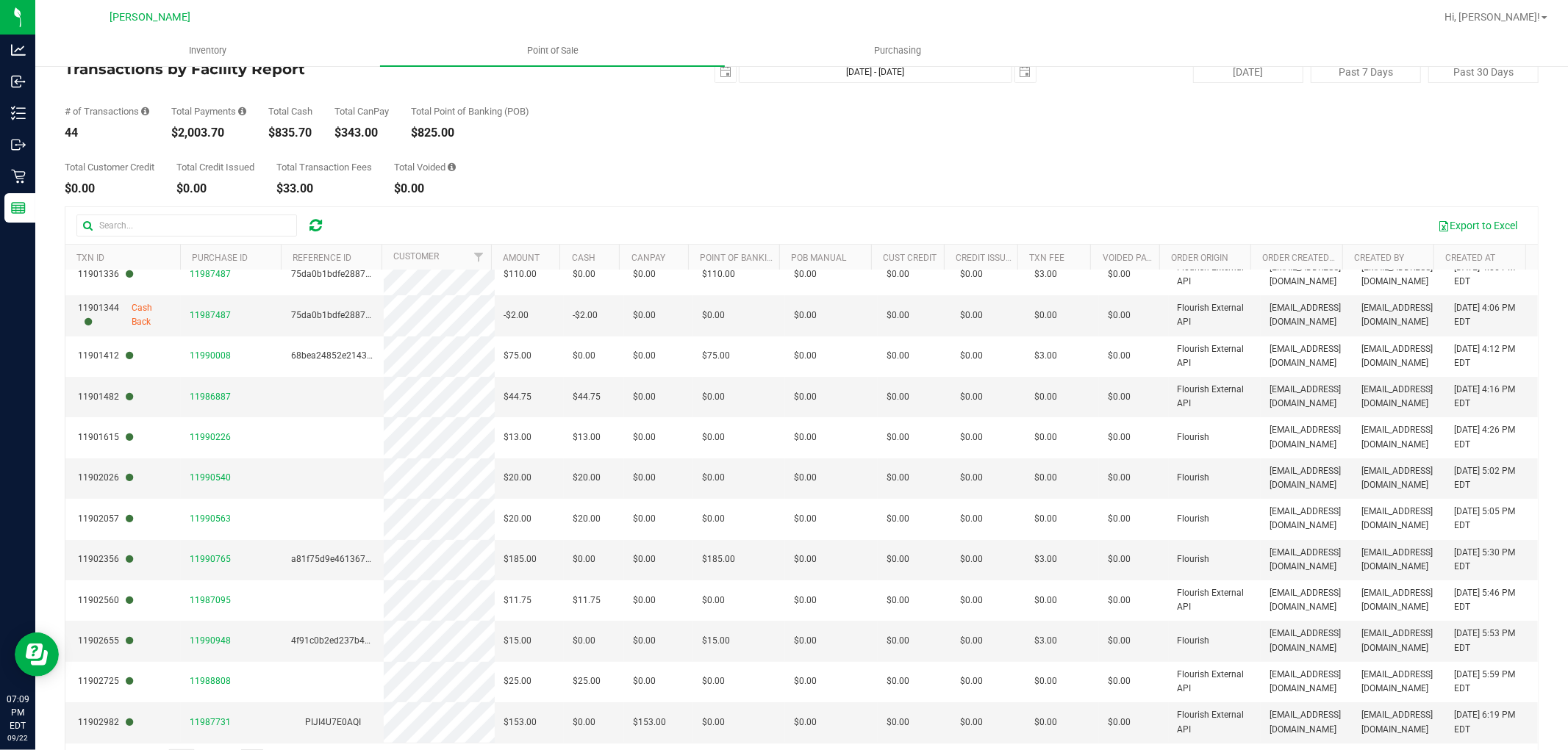
scroll to position [0, 0]
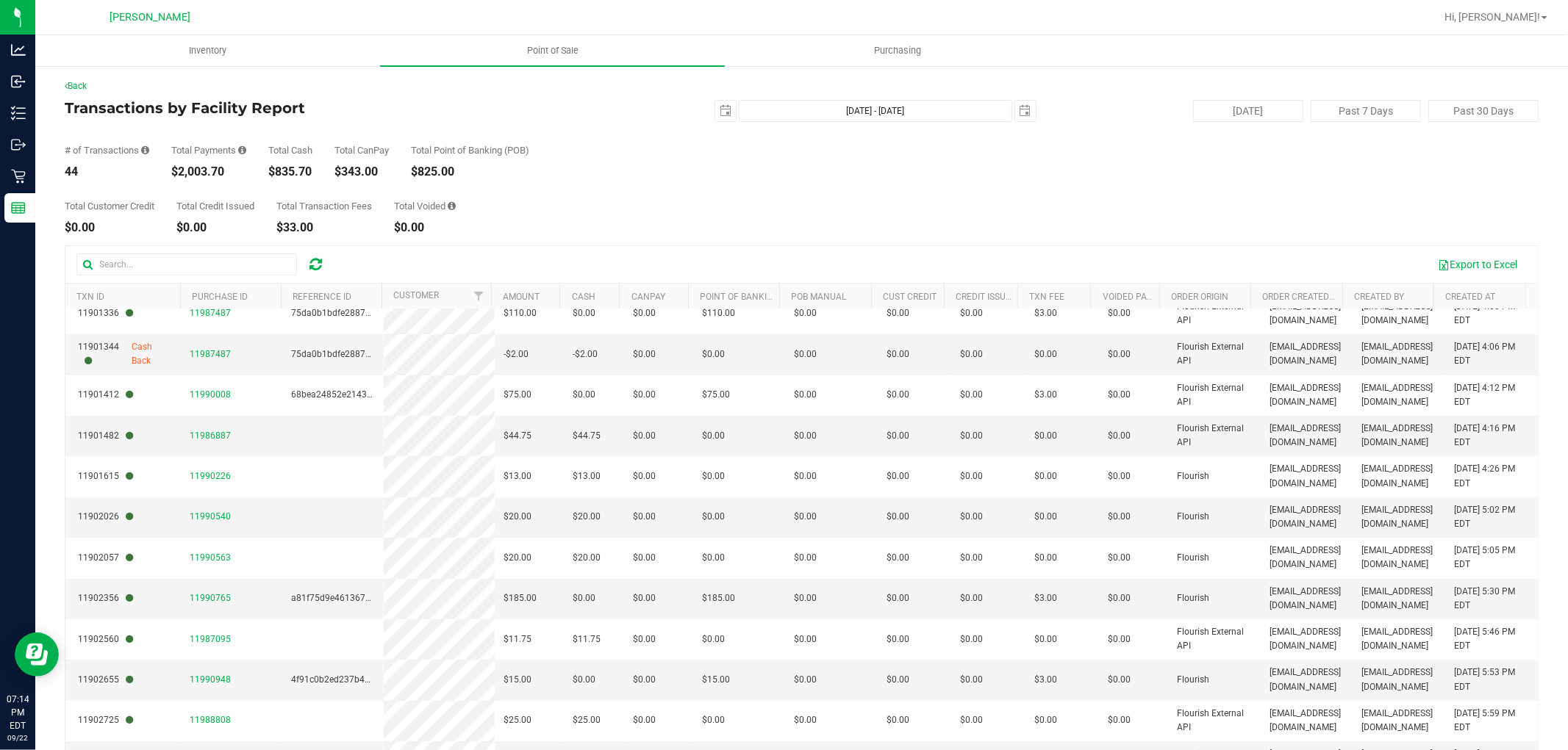
click at [417, 97] on div "Back Transactions by Facility Report [DATE] [DATE] - [DATE] [DATE] [DATE] Past …" at bounding box center [801, 448] width 1474 height 739
click at [750, 188] on div "Total Customer Credit $0.00 Total Credit Issued $0.00 Total Transaction Fees $3…" at bounding box center [801, 206] width 1474 height 56
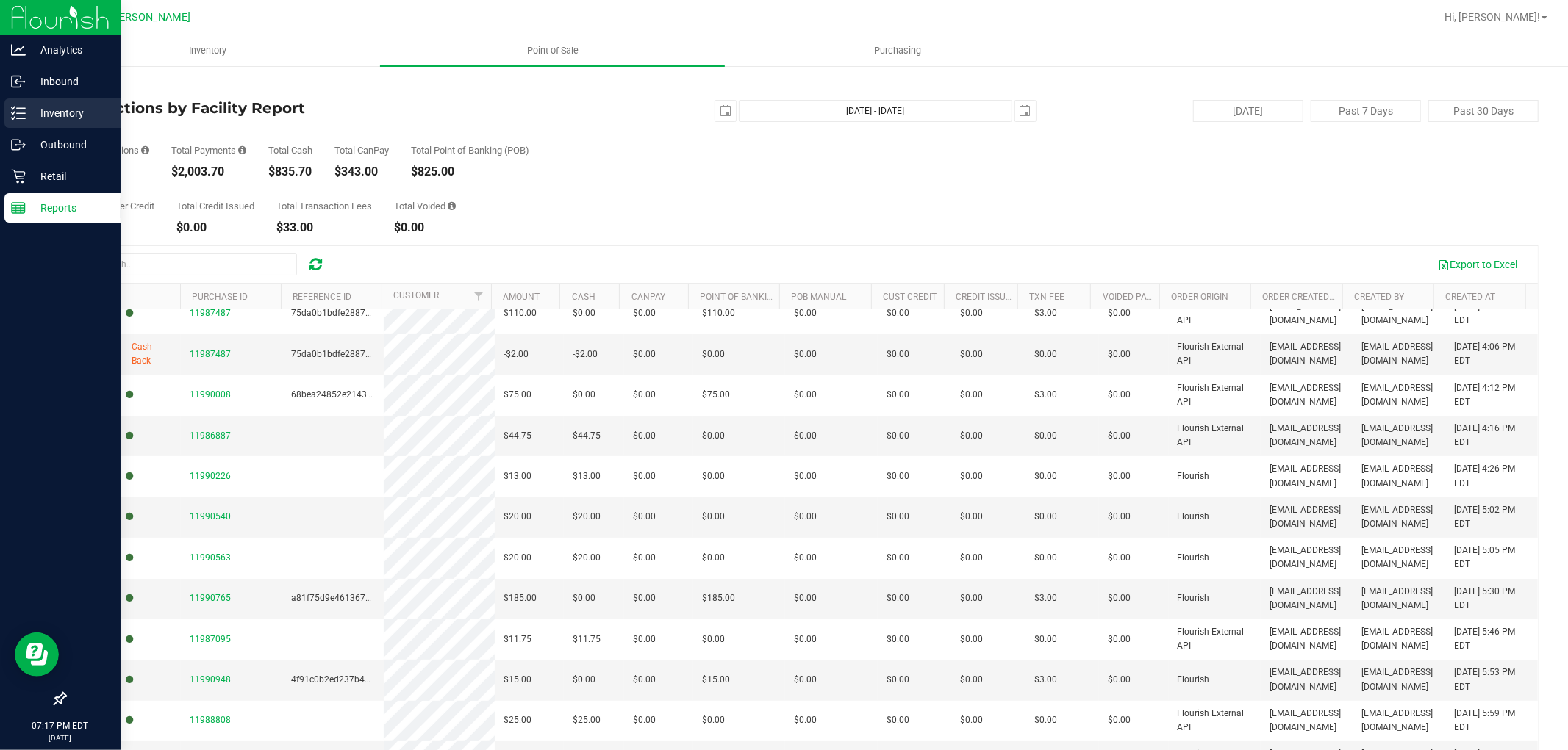
drag, startPoint x: 39, startPoint y: 117, endPoint x: 32, endPoint y: 123, distance: 9.2
click at [35, 120] on div "Back Transactions by Facility Report [DATE] [DATE] - [DATE] [DATE] [DATE] Past …" at bounding box center [801, 448] width 1533 height 768
click at [17, 121] on div "Inventory" at bounding box center [62, 114] width 116 height 30
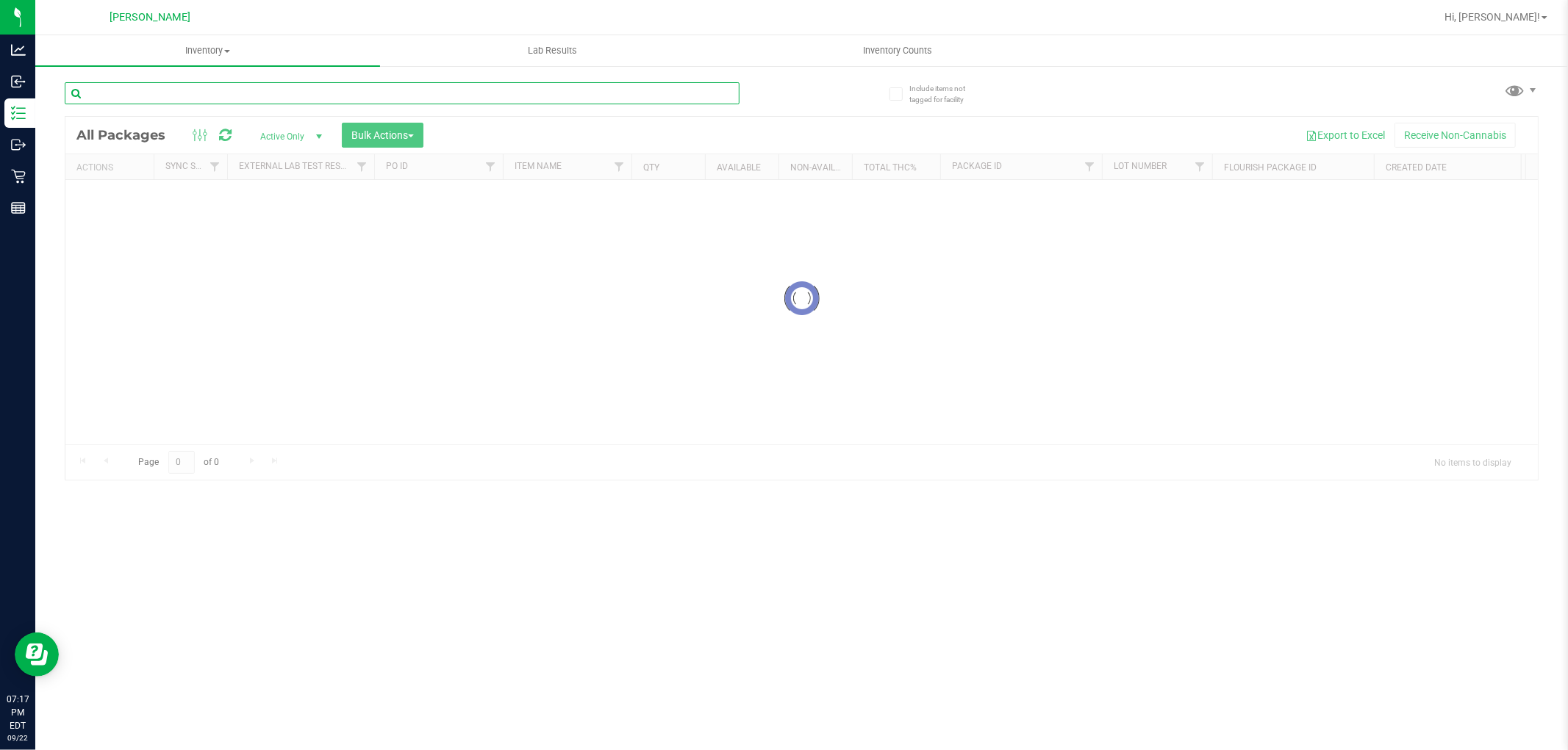
click at [320, 96] on input "text" at bounding box center [402, 93] width 675 height 22
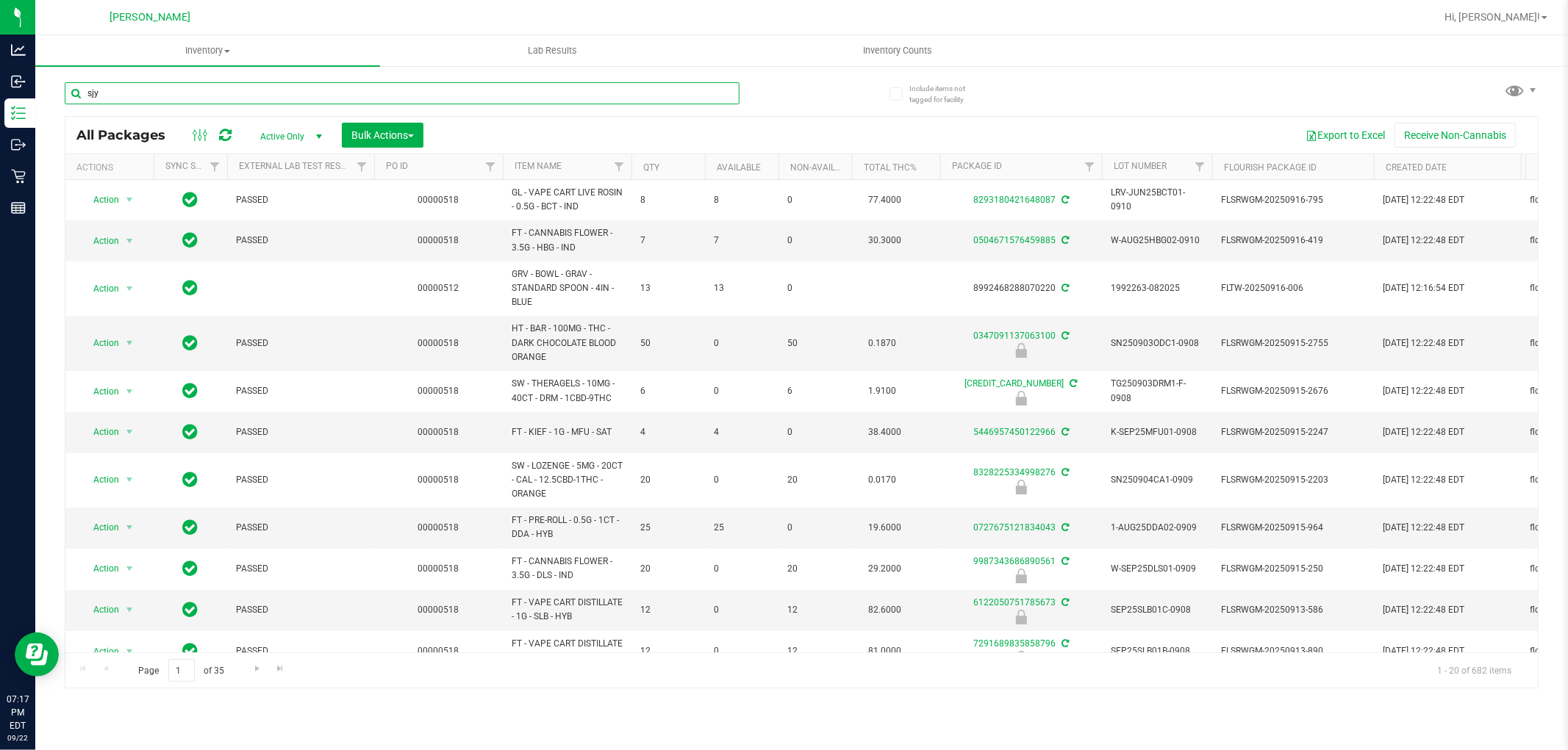
type input "sjy"
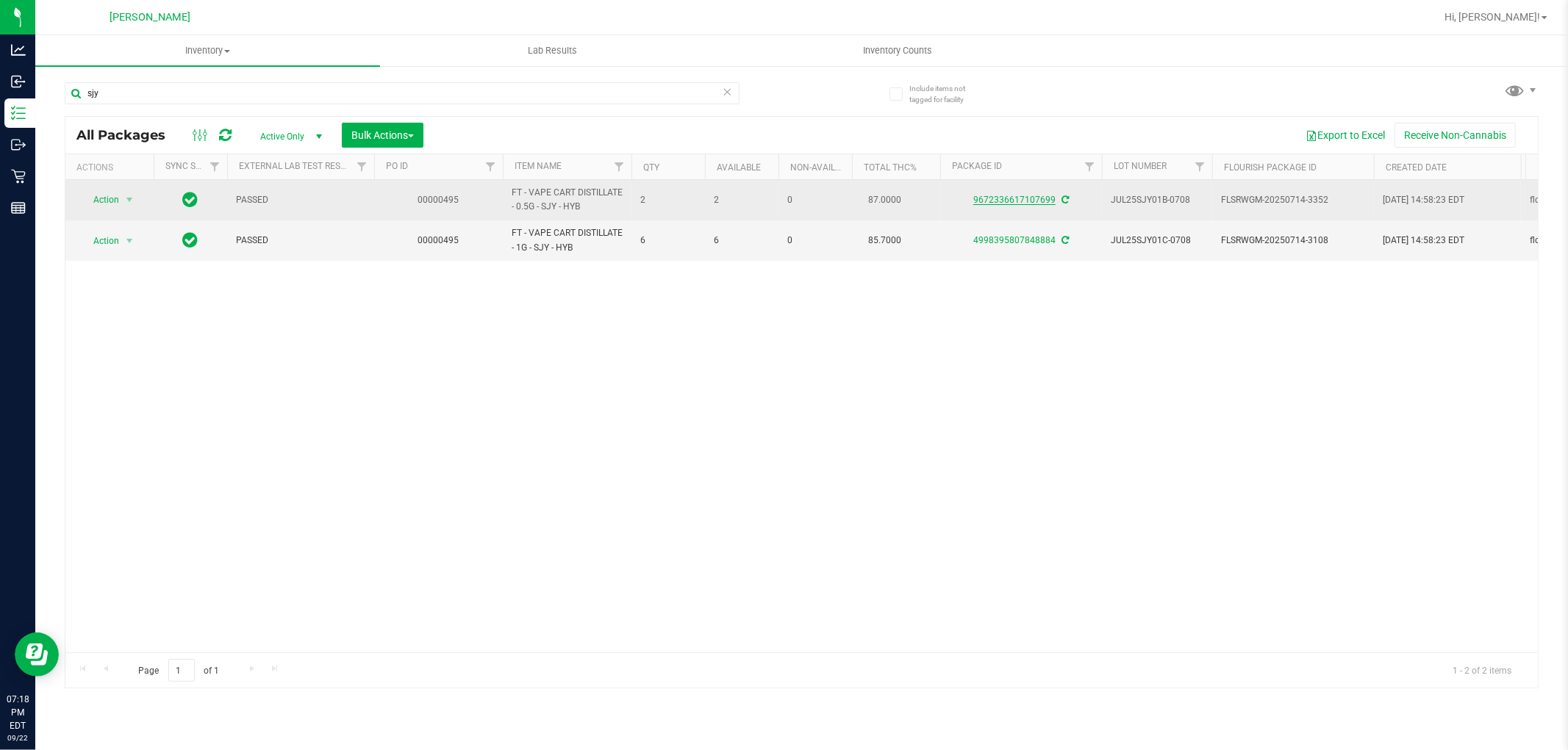
click at [1010, 203] on link "9672336617107699" at bounding box center [1014, 199] width 82 height 10
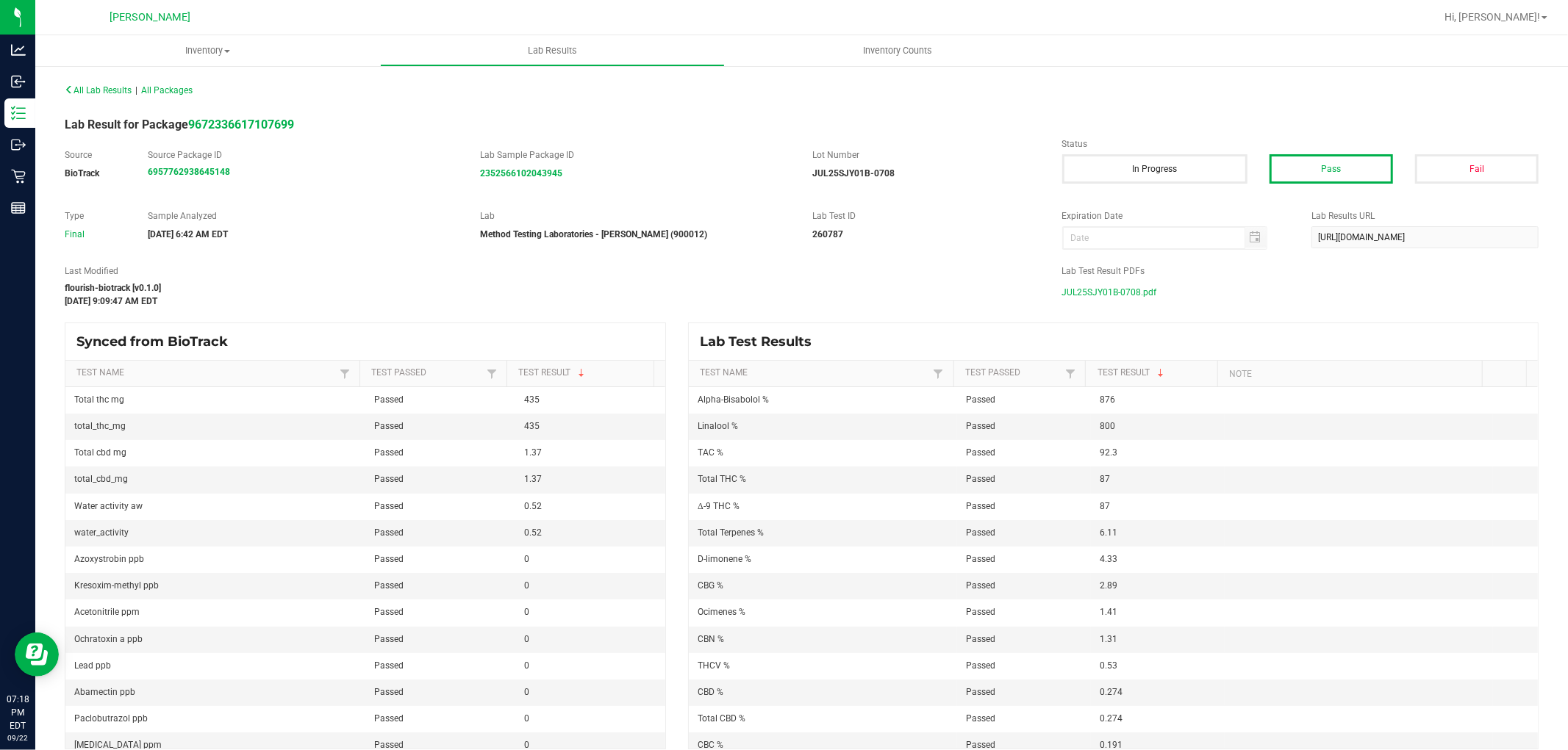
click at [1125, 287] on span "JUL25SJY01B-0708.pdf" at bounding box center [1110, 293] width 95 height 22
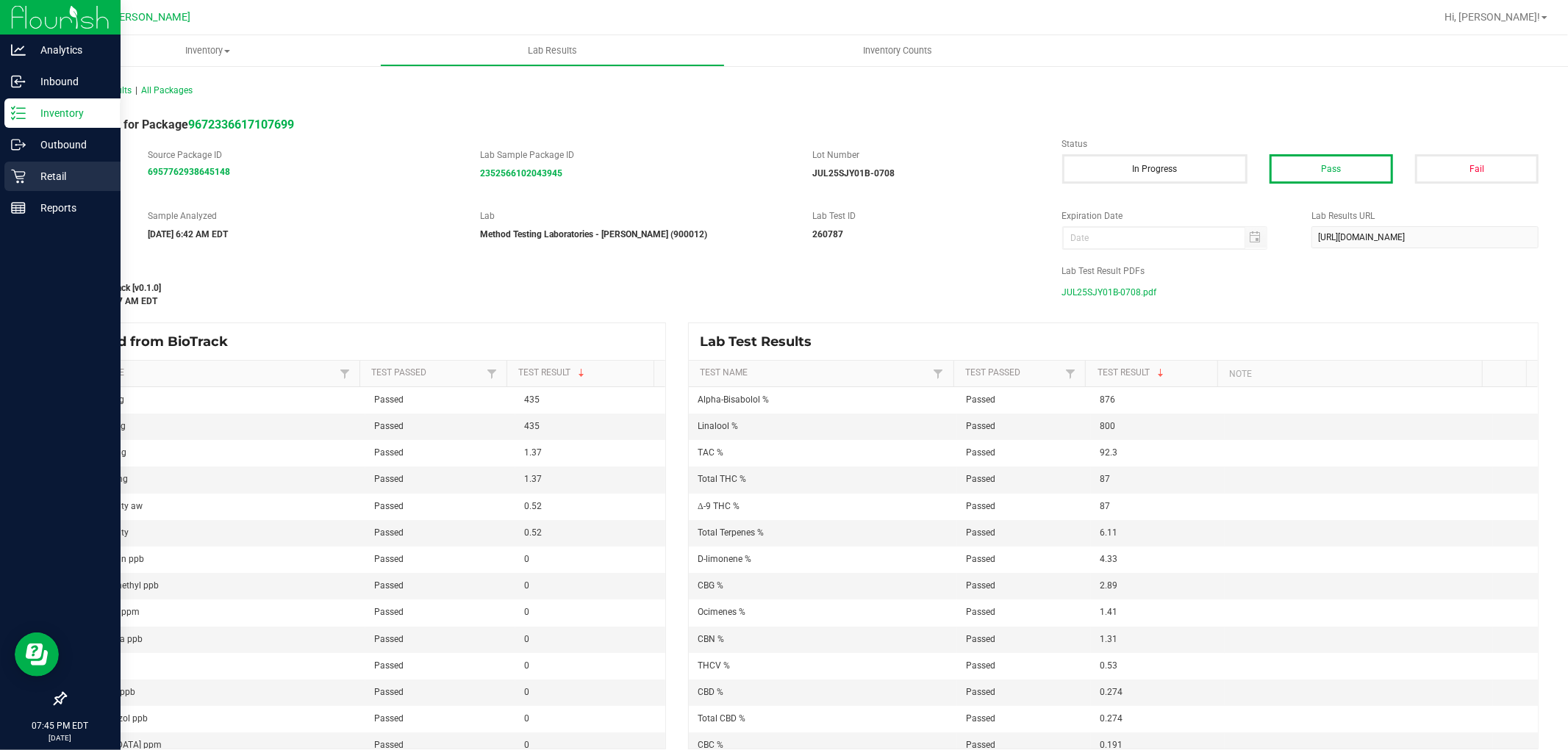
click at [34, 177] on p "Retail" at bounding box center [70, 176] width 89 height 18
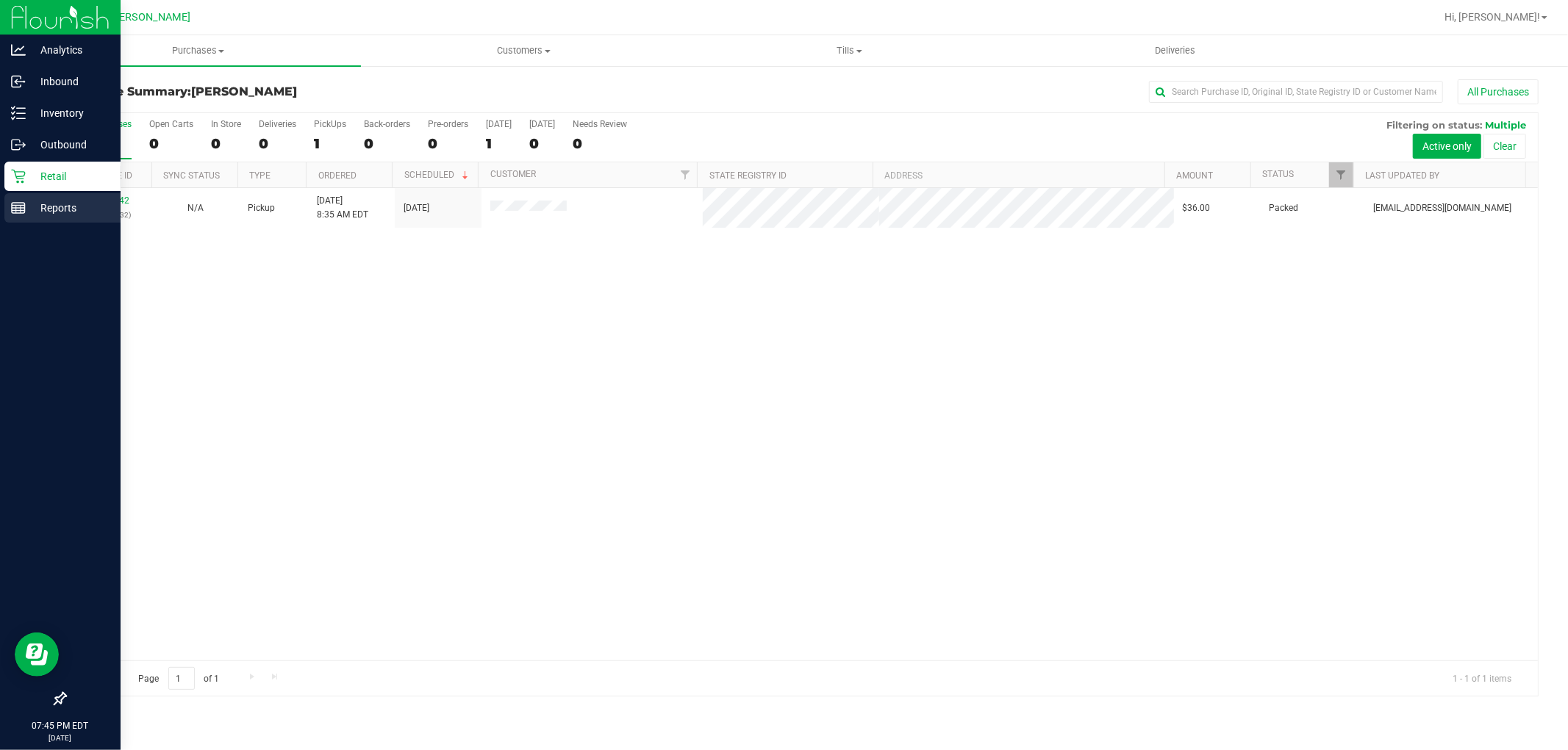
drag, startPoint x: 26, startPoint y: 206, endPoint x: 100, endPoint y: 186, distance: 76.7
click at [26, 206] on p "Reports" at bounding box center [70, 208] width 89 height 18
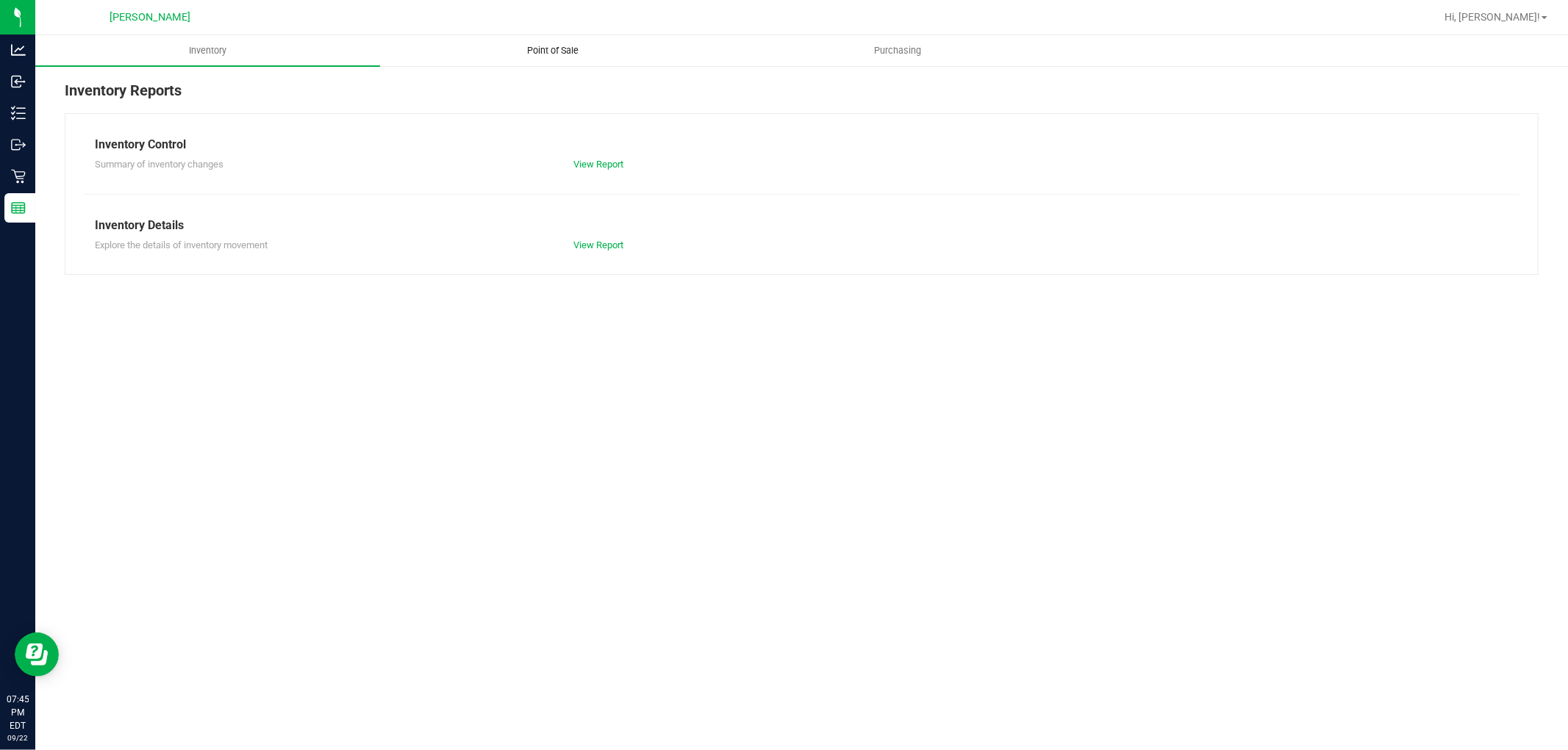
click at [538, 52] on span "Point of Sale" at bounding box center [552, 50] width 91 height 13
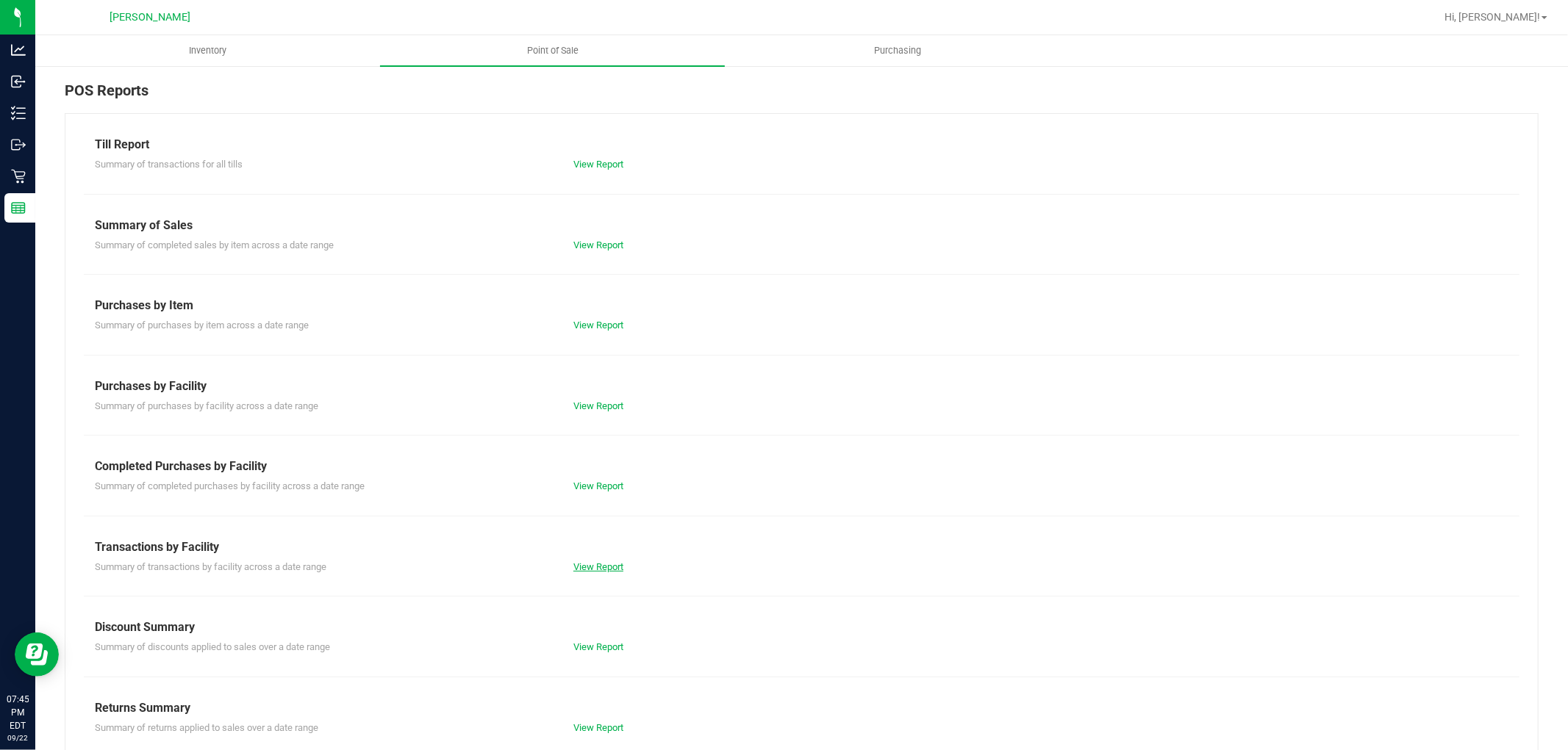
click at [584, 565] on link "View Report" at bounding box center [598, 567] width 50 height 11
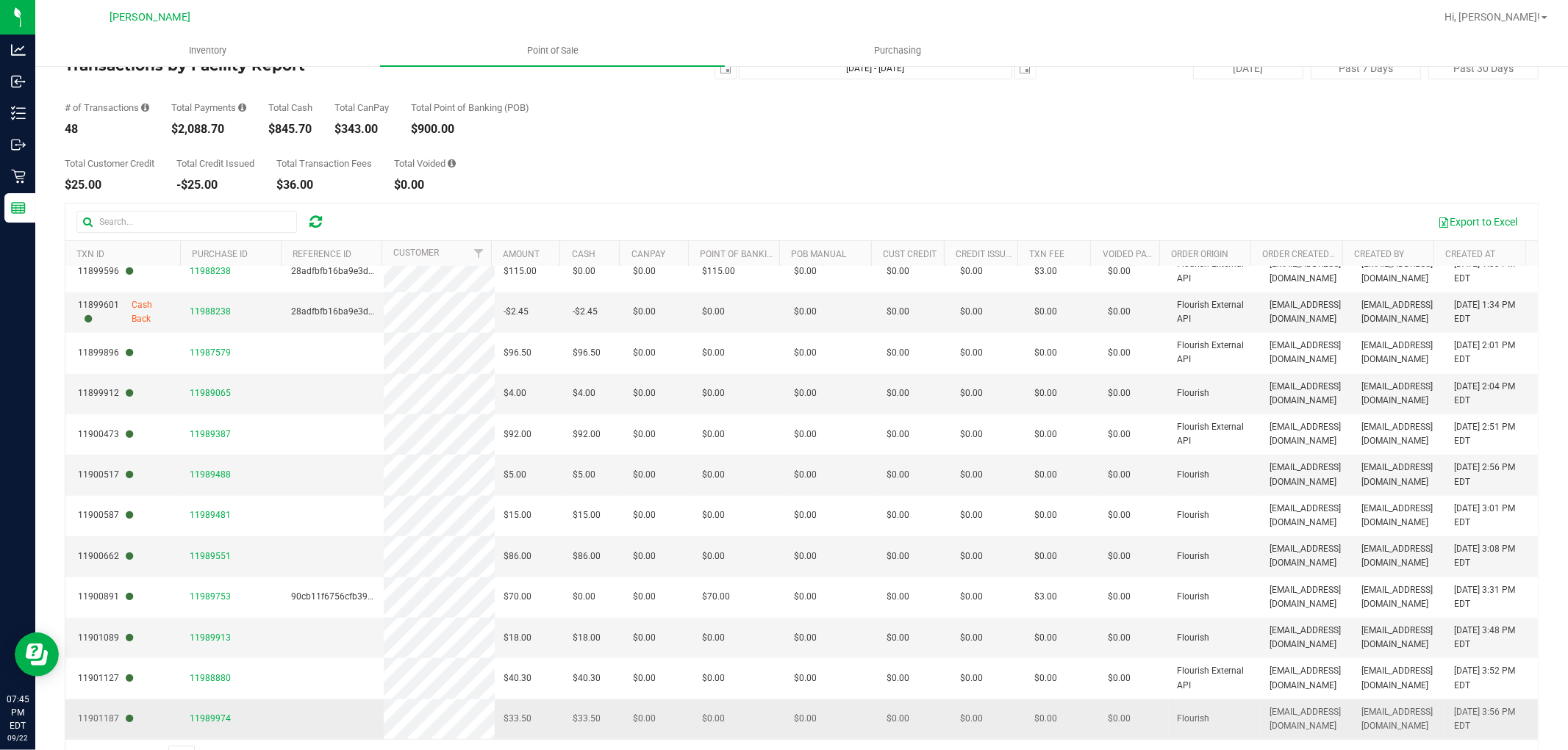
scroll to position [82, 0]
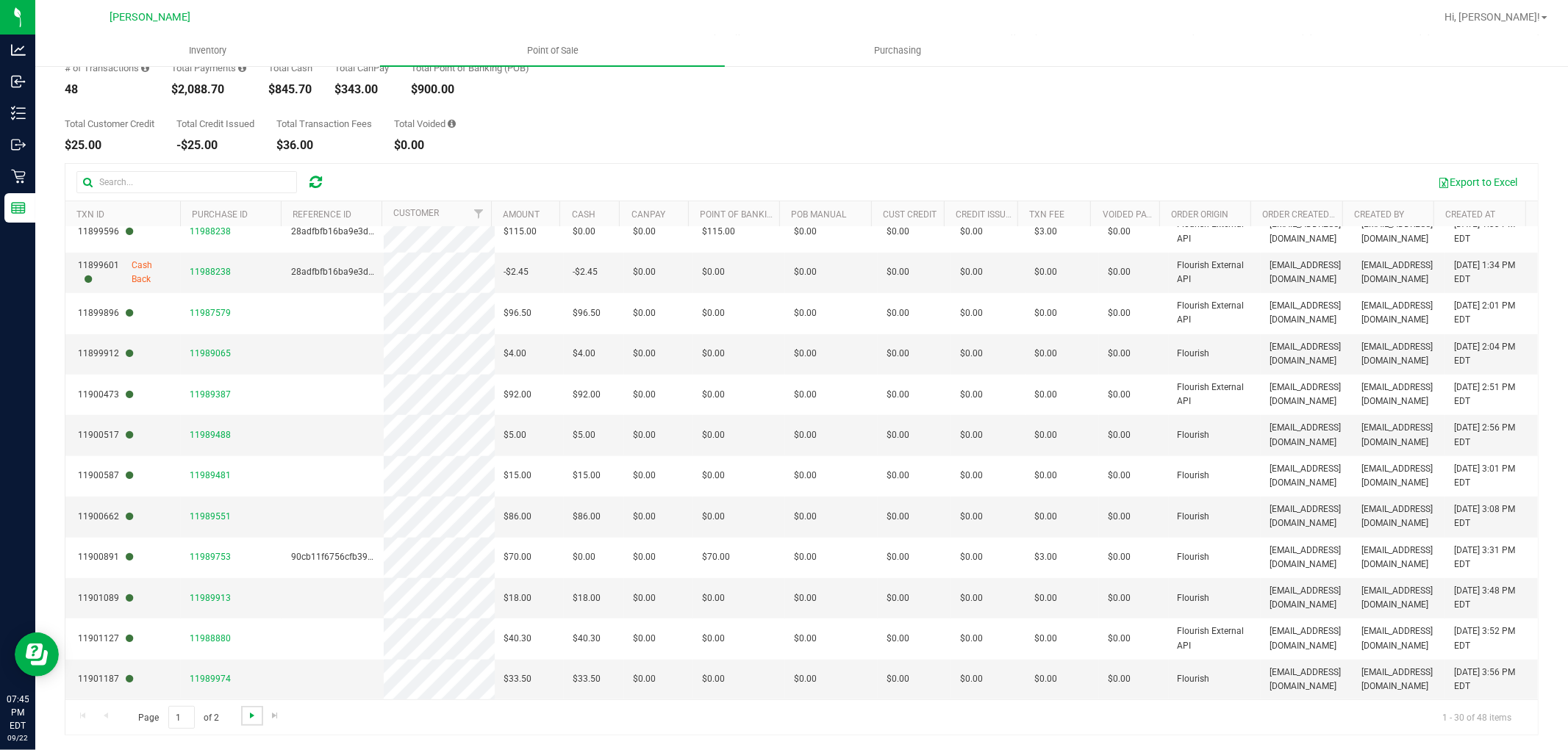
click at [255, 714] on span "Go to the next page" at bounding box center [252, 716] width 12 height 12
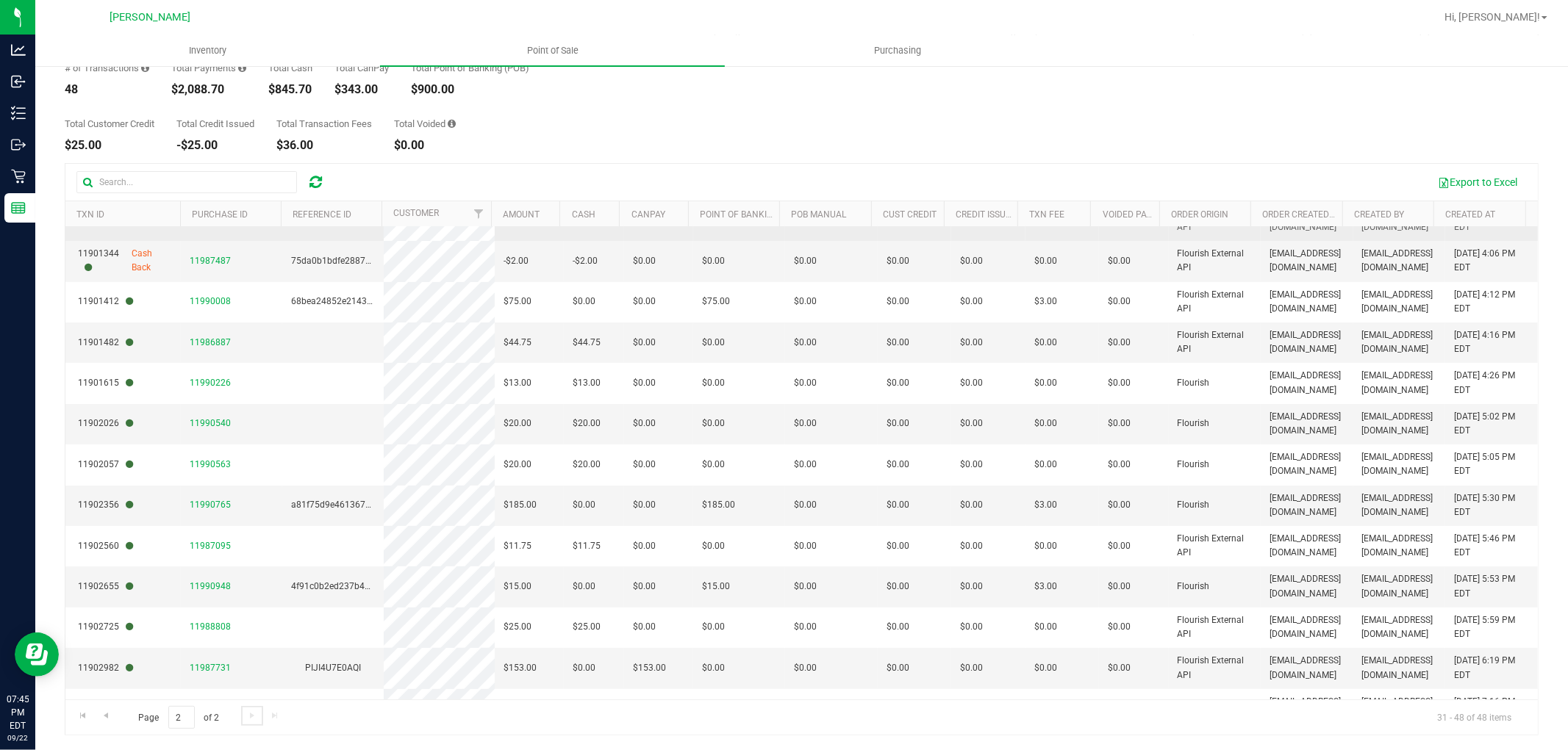
scroll to position [260, 0]
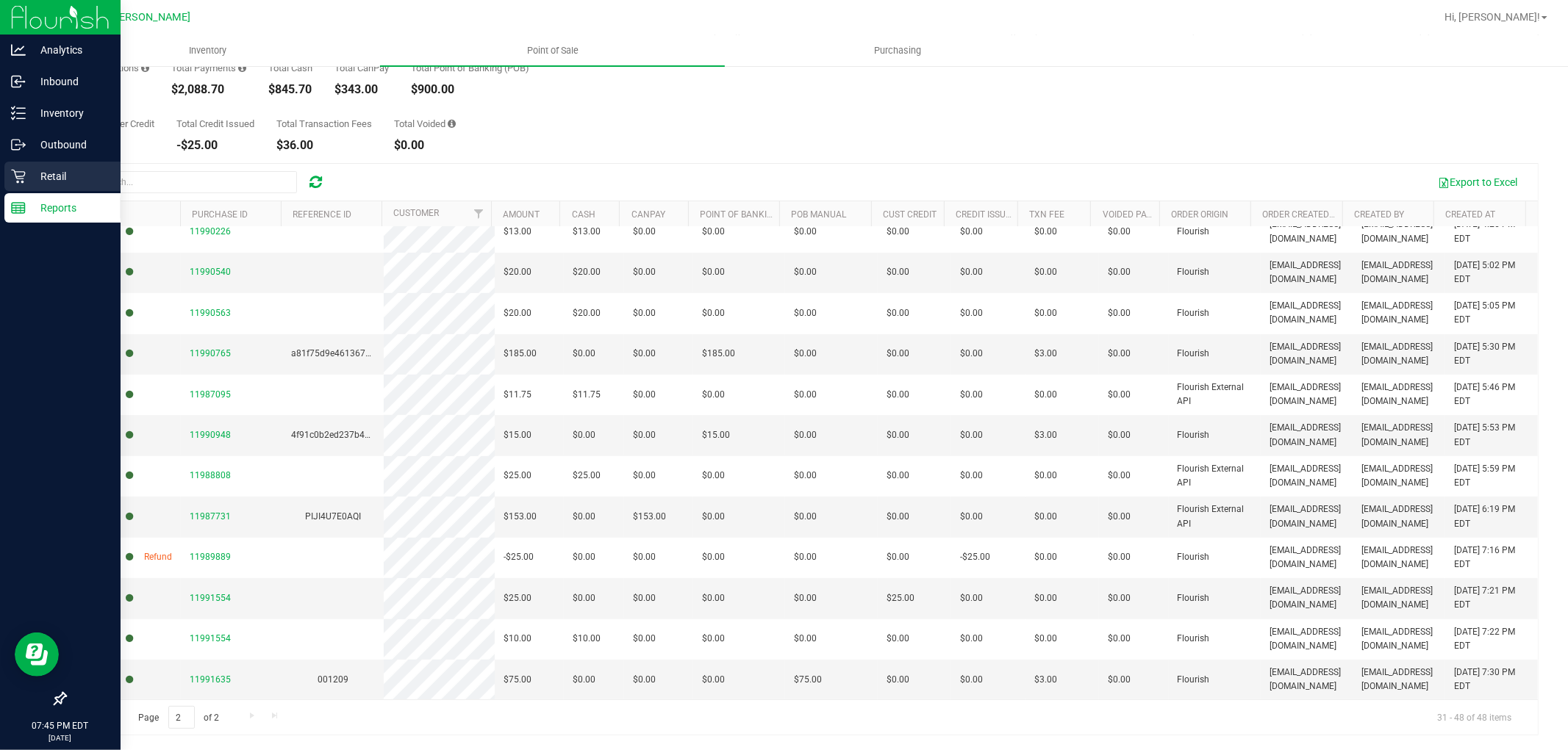
click at [30, 176] on p "Retail" at bounding box center [70, 176] width 89 height 18
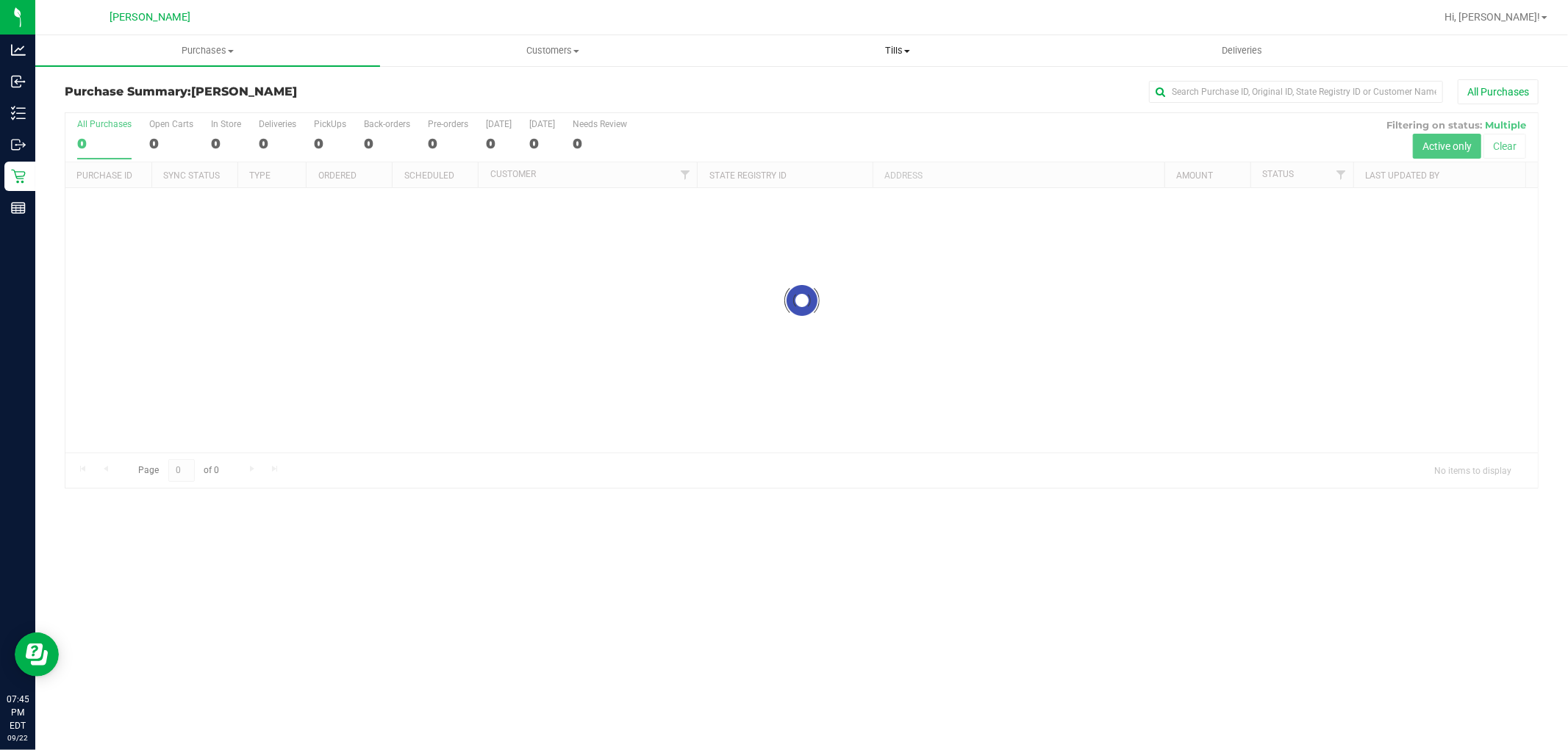
click at [907, 48] on span "Tills" at bounding box center [897, 50] width 343 height 13
click at [792, 89] on span "Manage tills" at bounding box center [774, 88] width 99 height 12
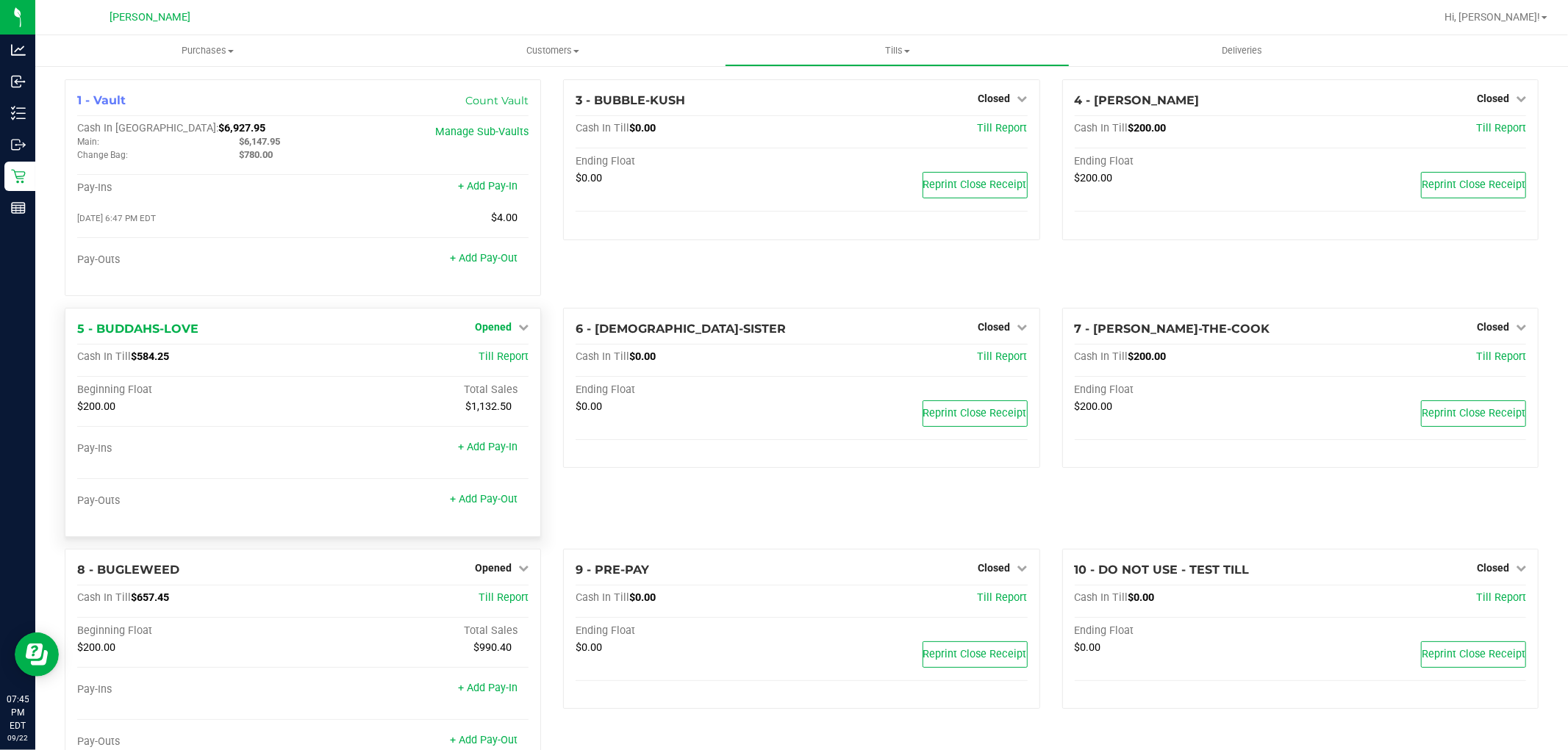
click at [503, 327] on span "Opened" at bounding box center [493, 327] width 36 height 12
click at [510, 359] on link "Close Till" at bounding box center [495, 357] width 40 height 12
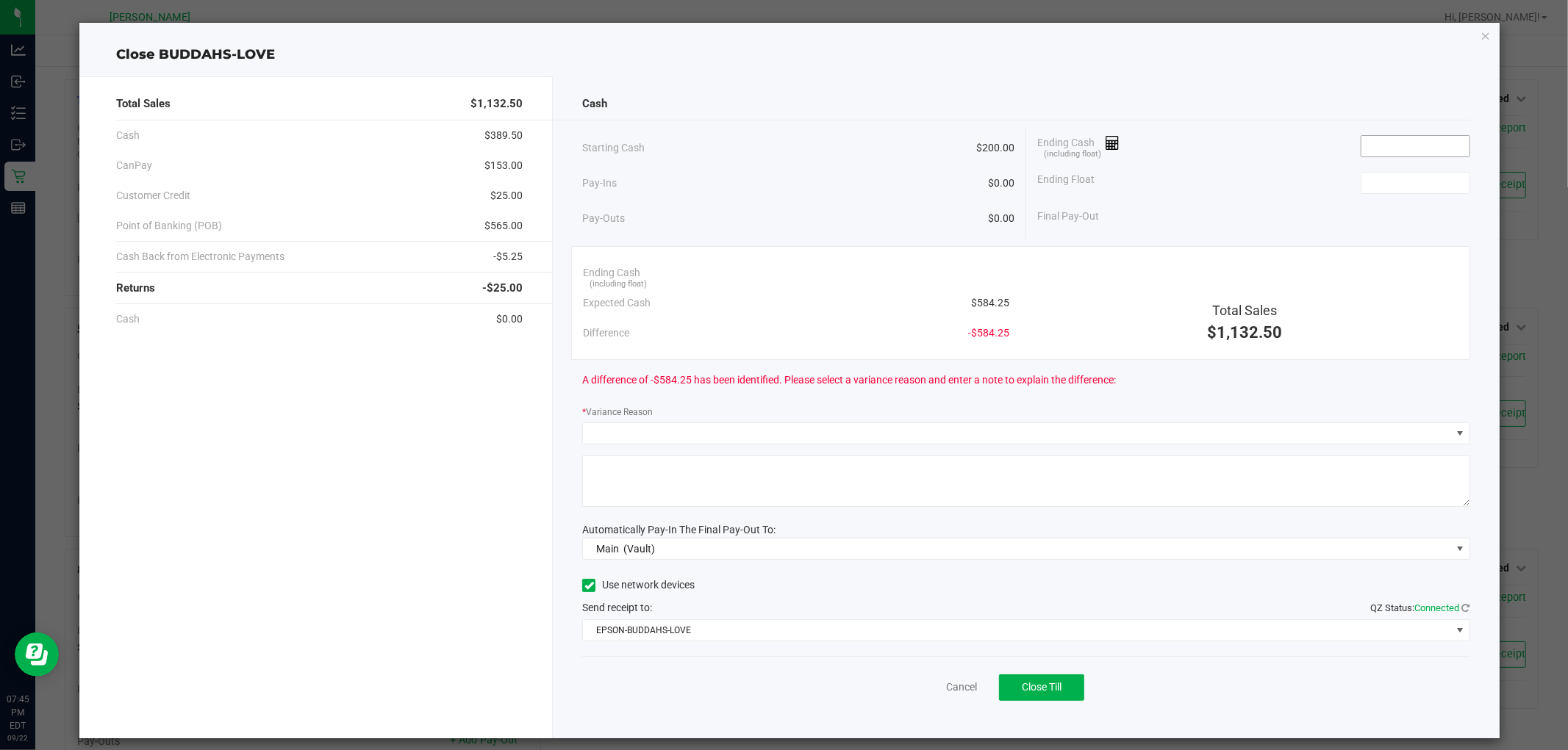
click at [1369, 141] on input at bounding box center [1415, 146] width 108 height 20
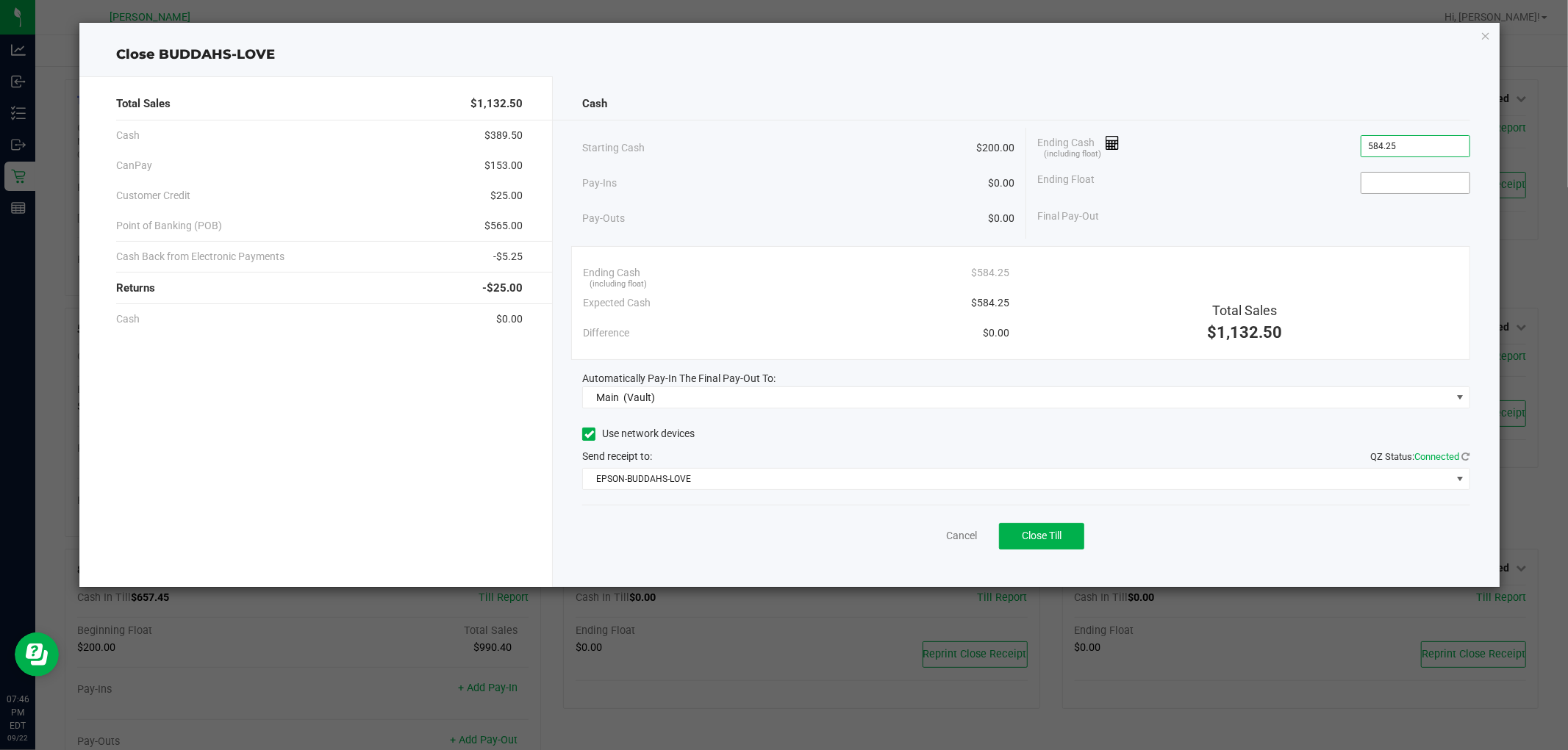
type input "$584.25"
click at [1451, 186] on input at bounding box center [1415, 183] width 108 height 20
type input "$200.00"
click at [1039, 541] on button "Close Till" at bounding box center [1042, 537] width 86 height 26
click at [927, 532] on link "Dismiss" at bounding box center [928, 536] width 35 height 16
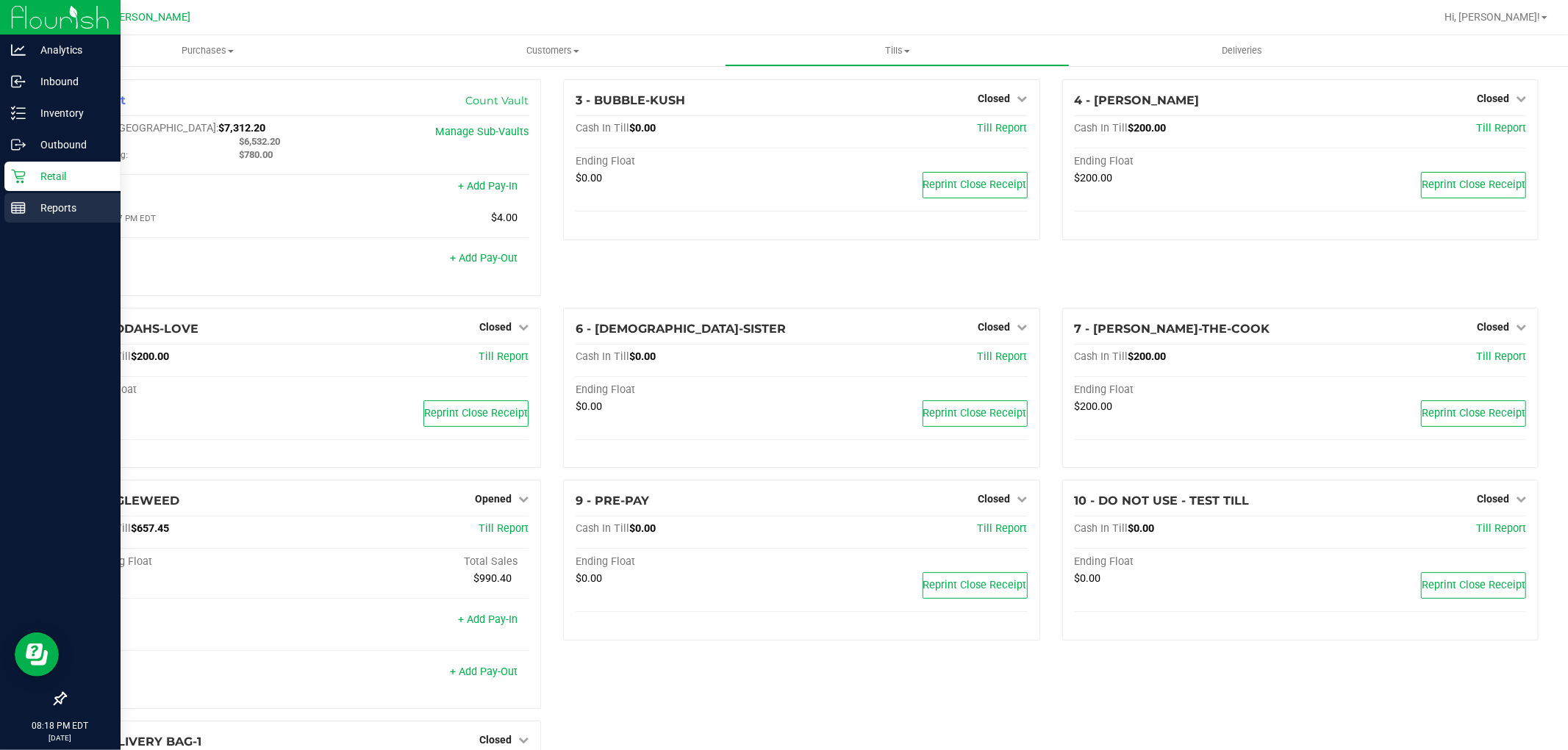
click at [18, 200] on icon at bounding box center [19, 208] width 15 height 15
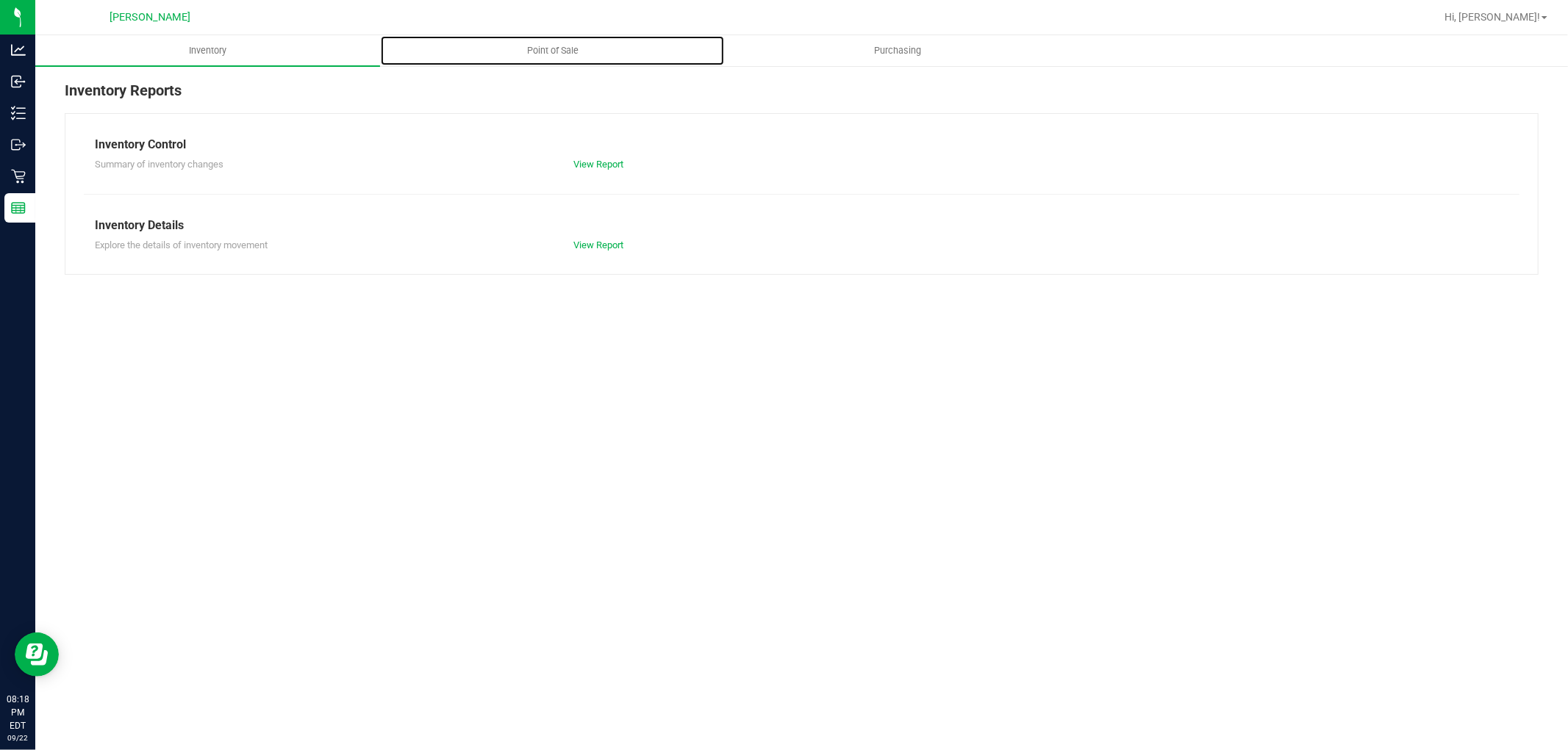
click at [555, 50] on span "Point of Sale" at bounding box center [552, 50] width 91 height 13
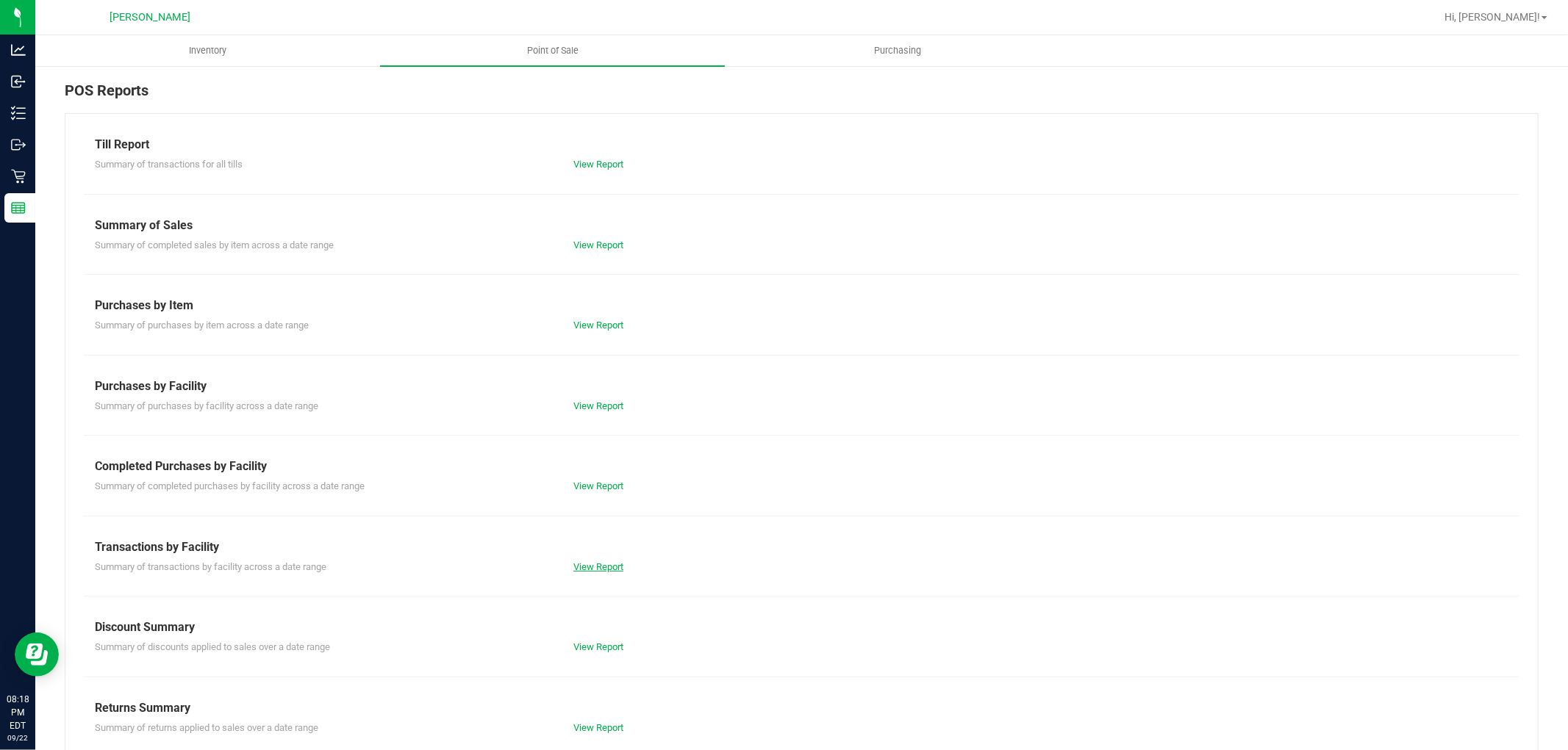
click at [593, 565] on link "View Report" at bounding box center [598, 567] width 50 height 11
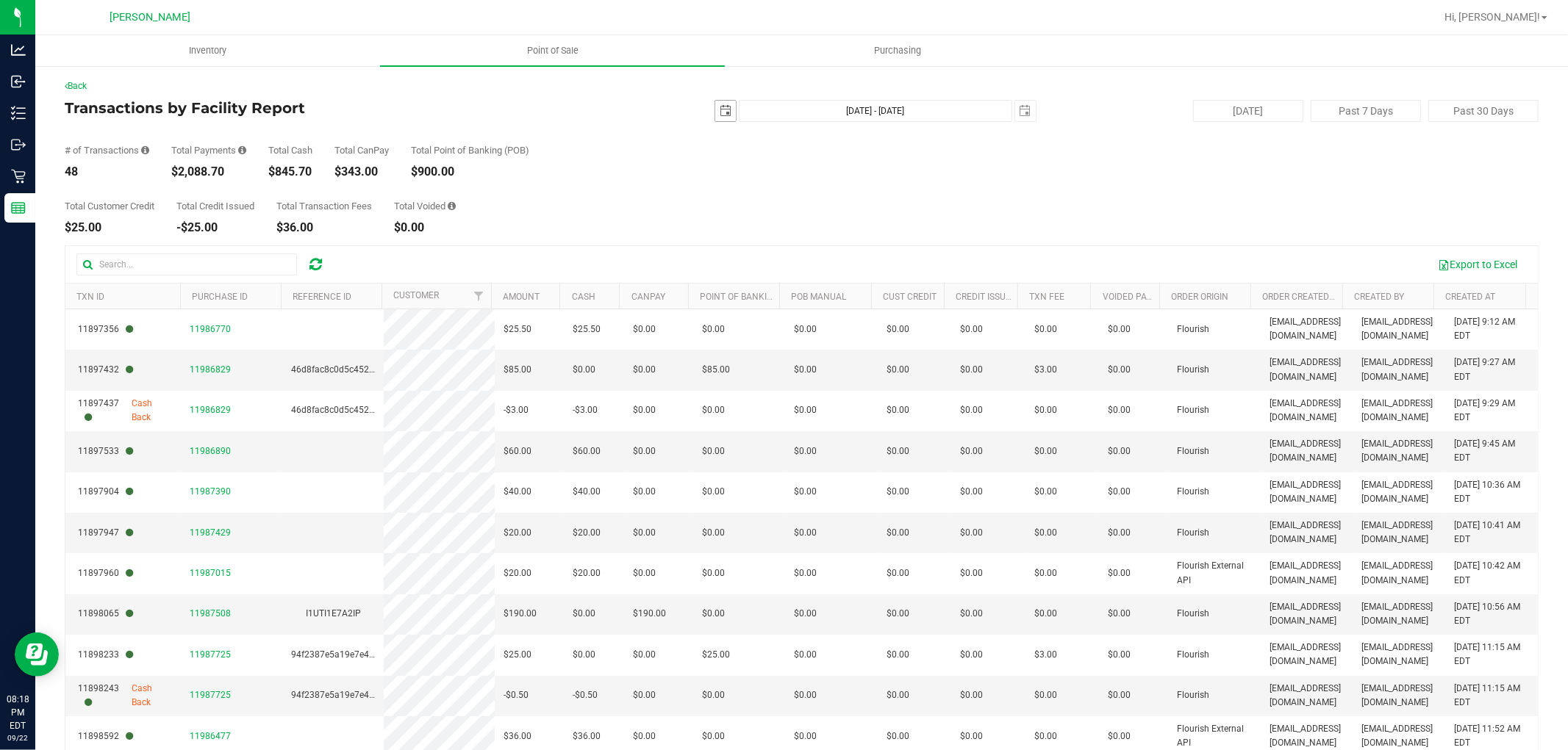
click at [718, 118] on span "select" at bounding box center [725, 111] width 20 height 20
click at [740, 186] on link "1" at bounding box center [741, 192] width 21 height 22
type input "[DATE]"
type input "[DATE] - [DATE]"
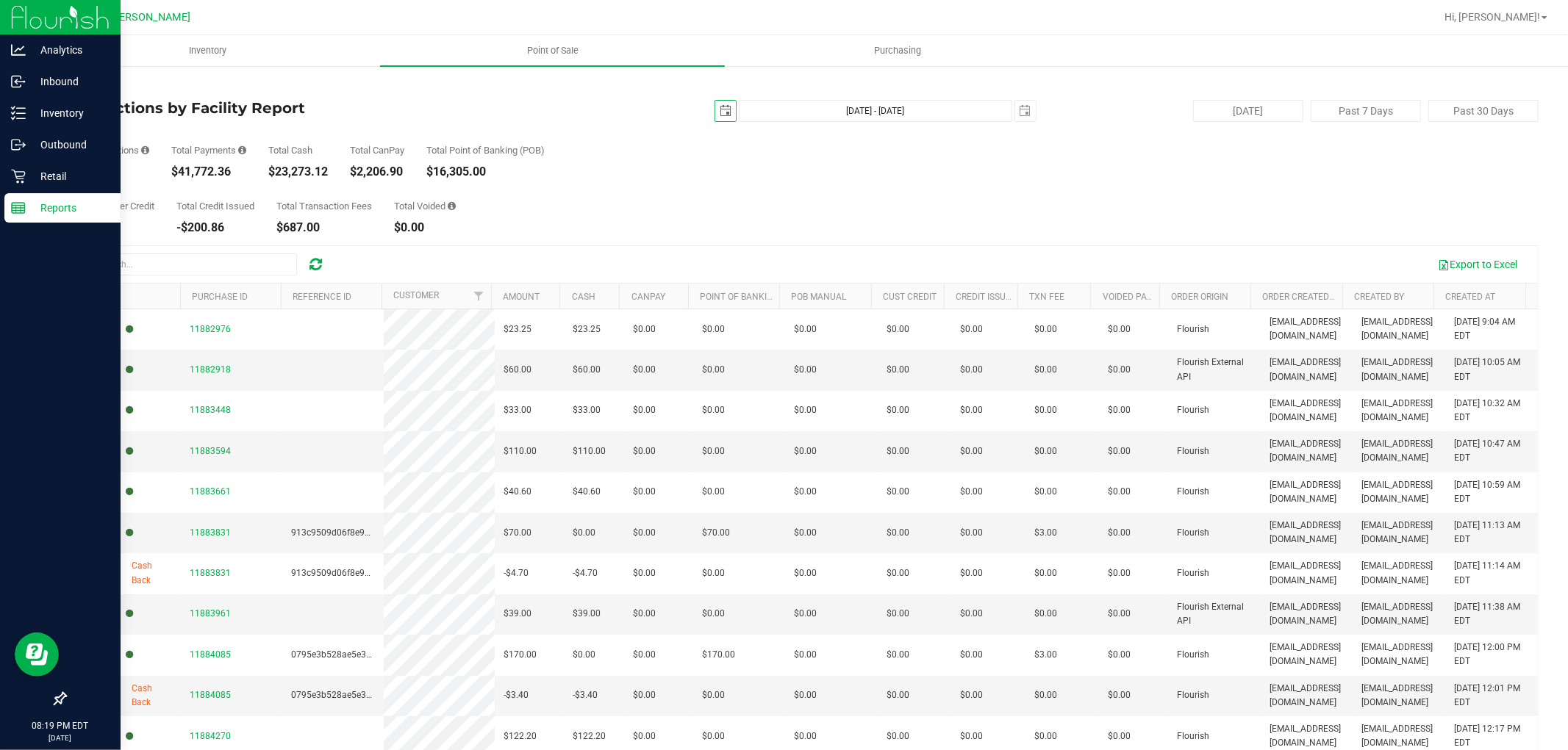
click at [26, 206] on p "Reports" at bounding box center [70, 208] width 89 height 18
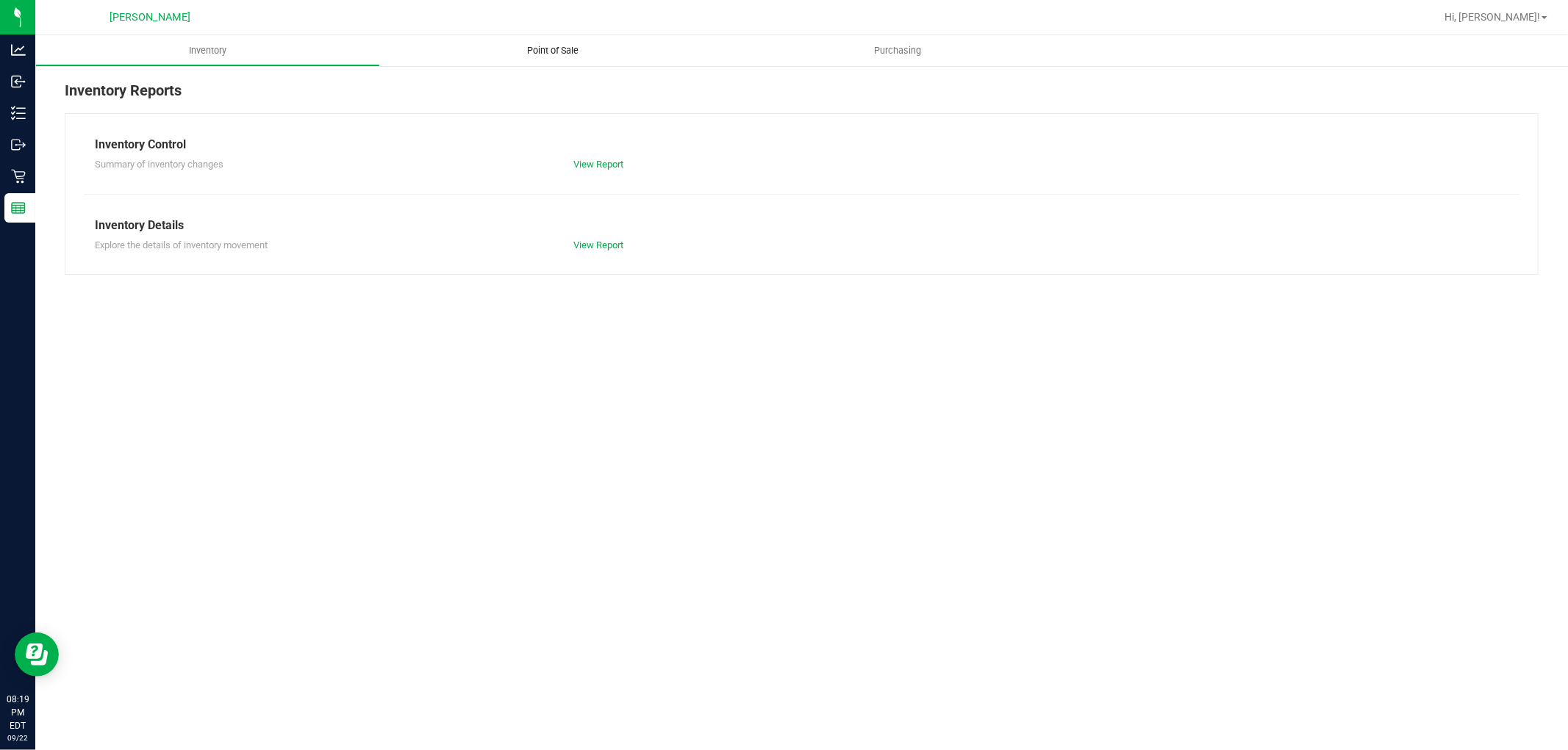
click at [527, 47] on span "Point of Sale" at bounding box center [552, 50] width 91 height 13
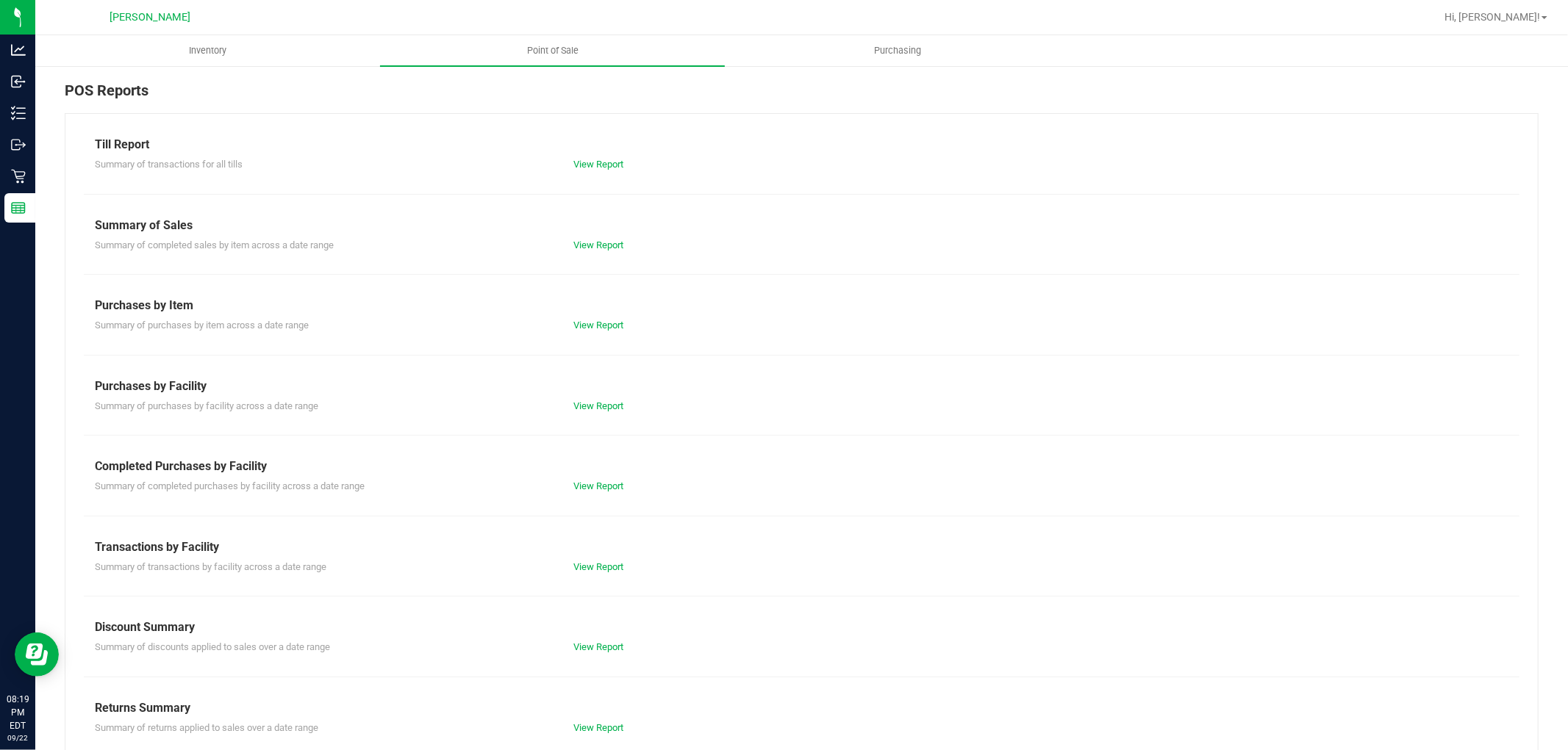
click at [591, 479] on div "View Report" at bounding box center [681, 486] width 239 height 15
click at [593, 487] on link "View Report" at bounding box center [598, 486] width 50 height 11
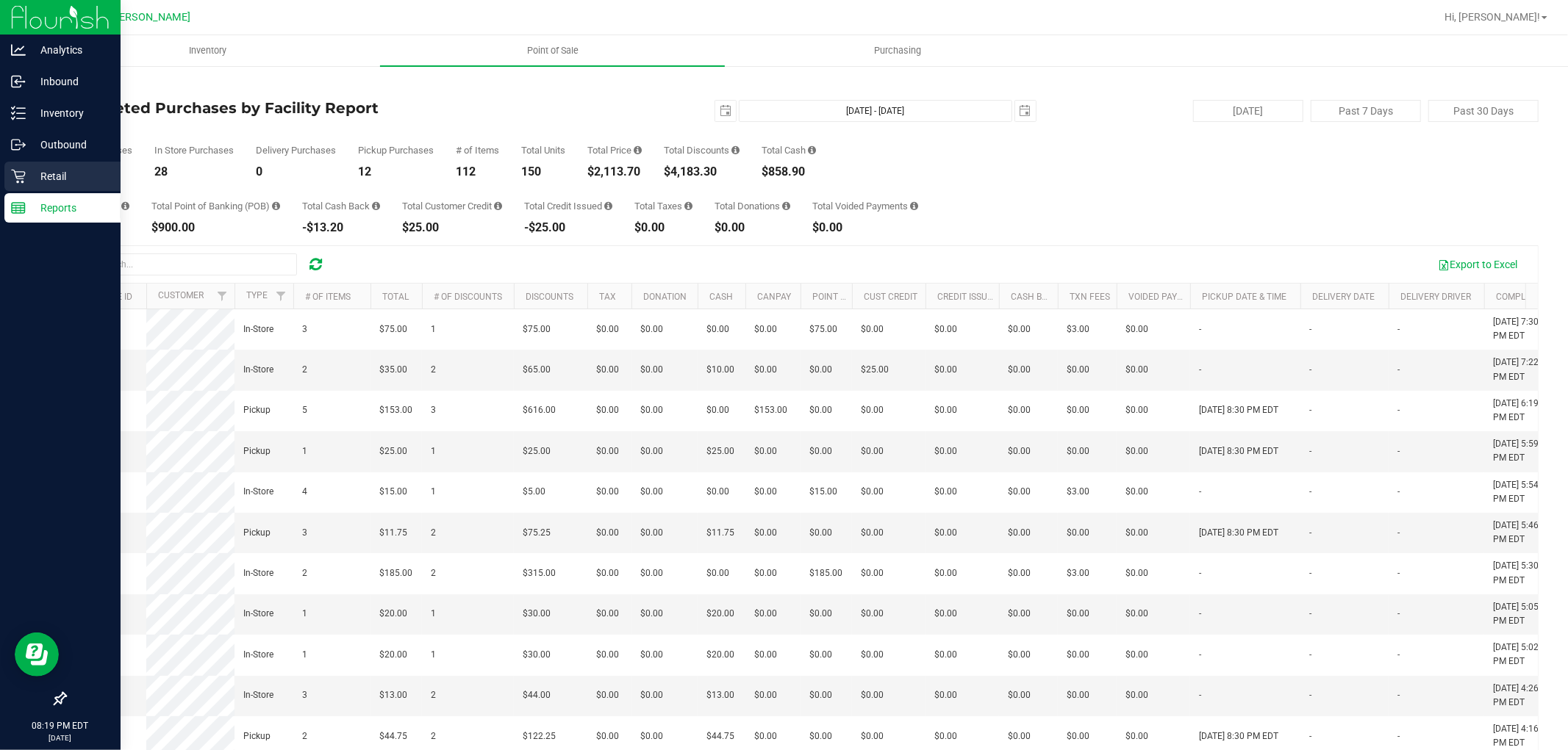
click at [11, 171] on icon at bounding box center [19, 176] width 15 height 15
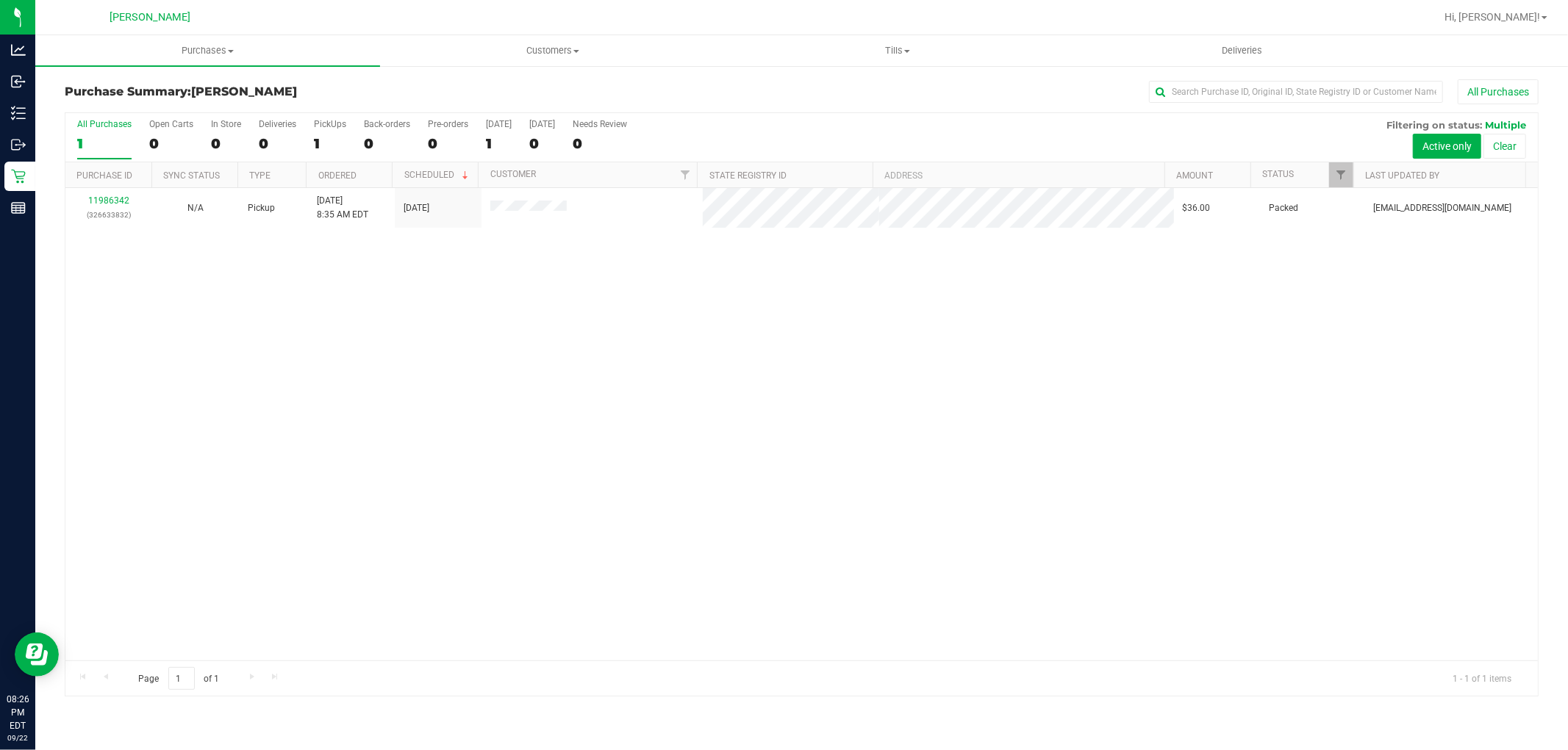
click at [630, 389] on div "11986342 (326633832) N/A Pickup [DATE] 8:35 AM EDT 9/22/2025 $36.00 Packed [EMA…" at bounding box center [801, 424] width 1472 height 472
click at [1505, 16] on span "Hi, [PERSON_NAME]!" at bounding box center [1492, 17] width 96 height 12
